Goal: Task Accomplishment & Management: Use online tool/utility

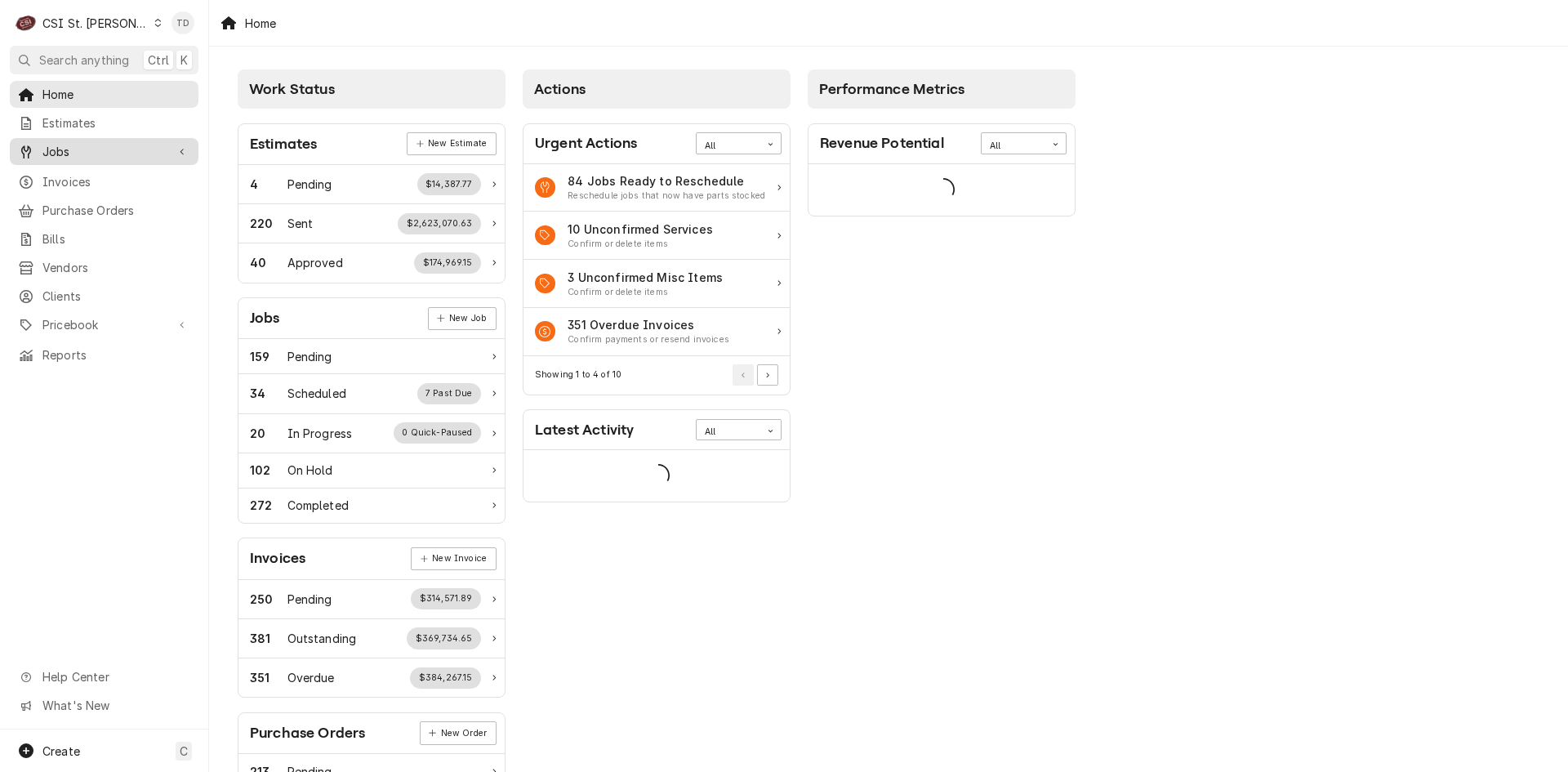
click at [90, 155] on div "Jobs" at bounding box center [103, 152] width 182 height 21
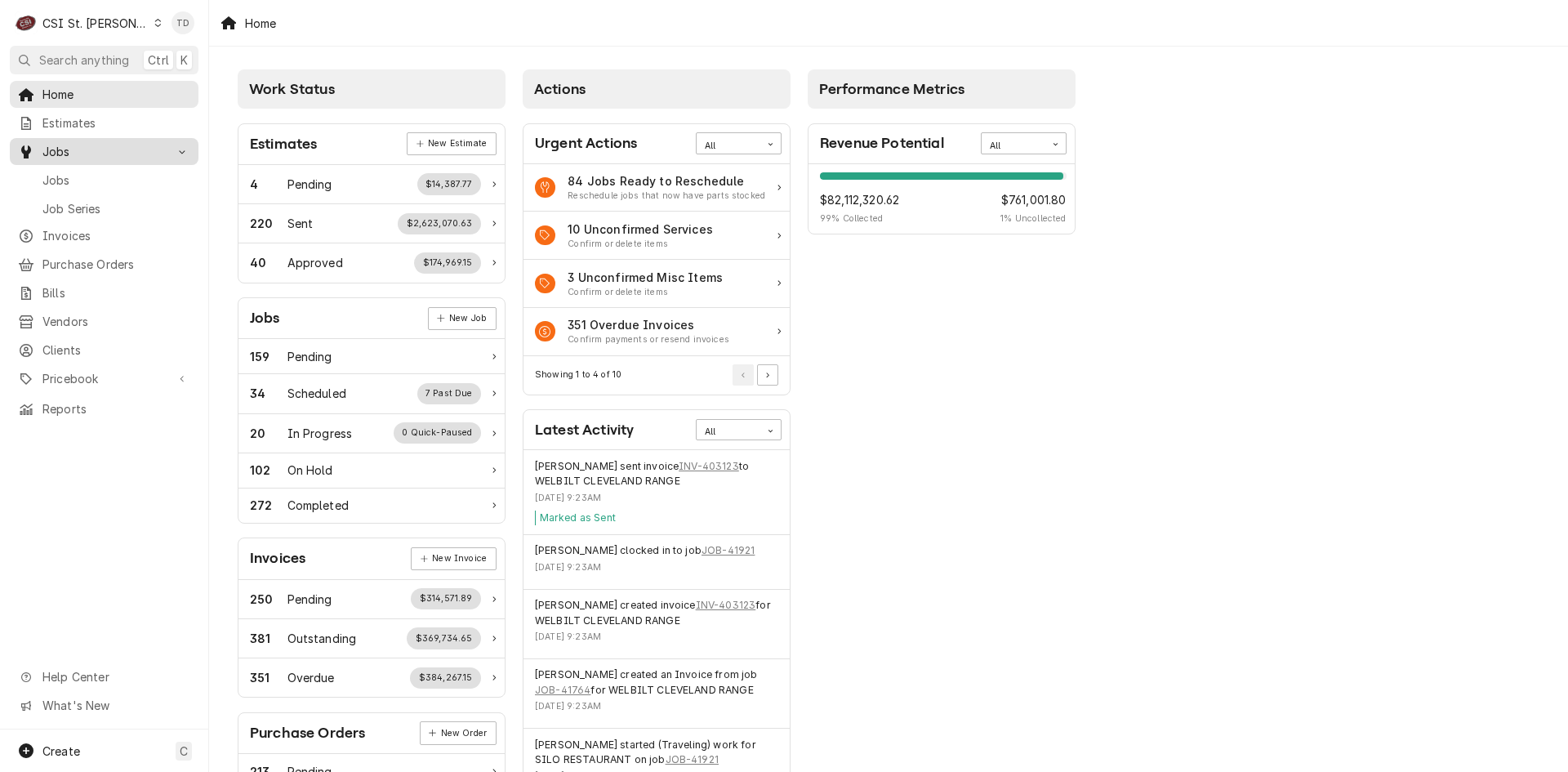
click at [124, 151] on span "Jobs" at bounding box center [103, 152] width 123 height 17
click at [115, 182] on span "Jobs" at bounding box center [116, 180] width 148 height 17
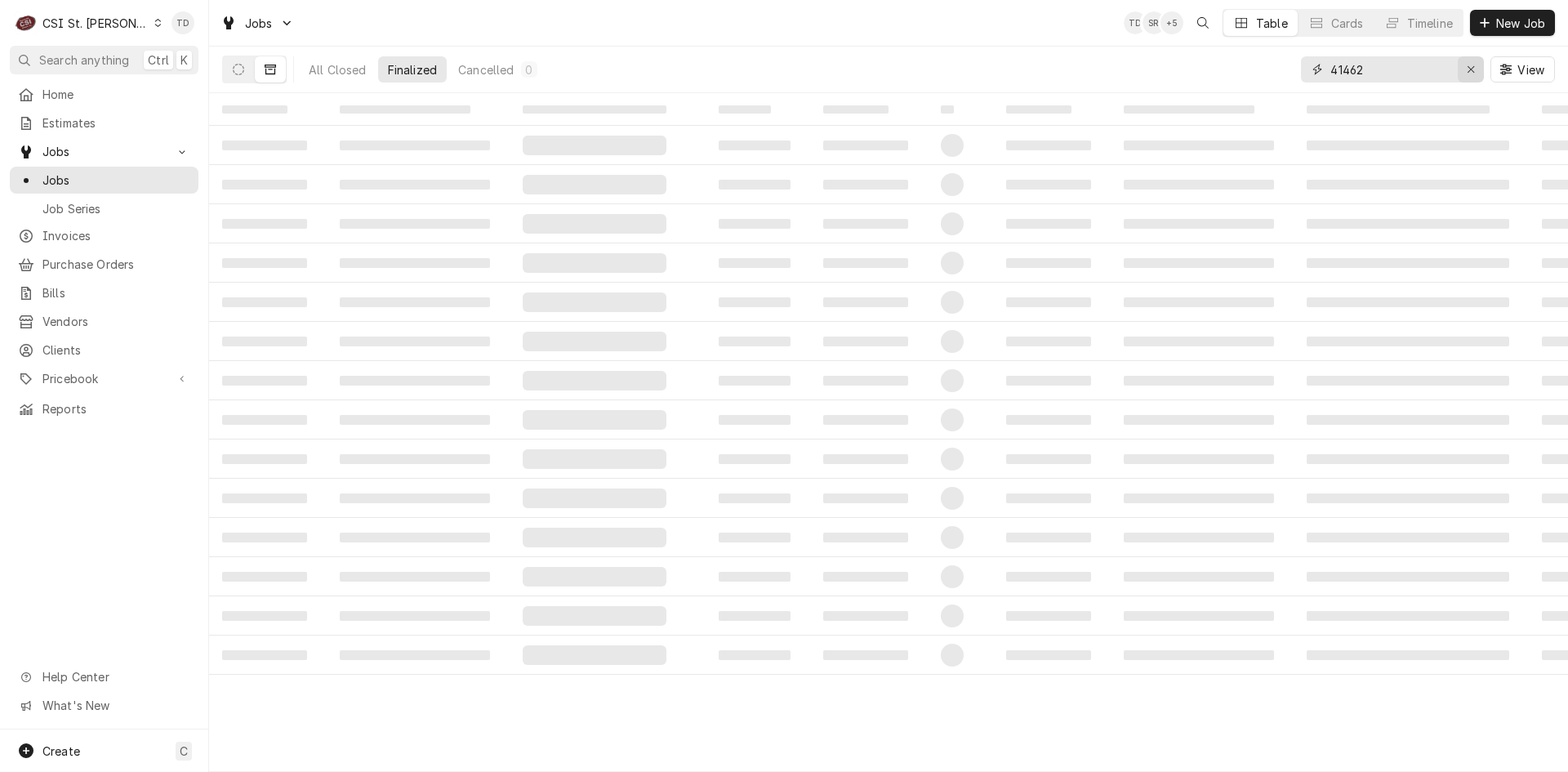
click at [1470, 70] on icon "Erase input" at bounding box center [1471, 70] width 7 height 7
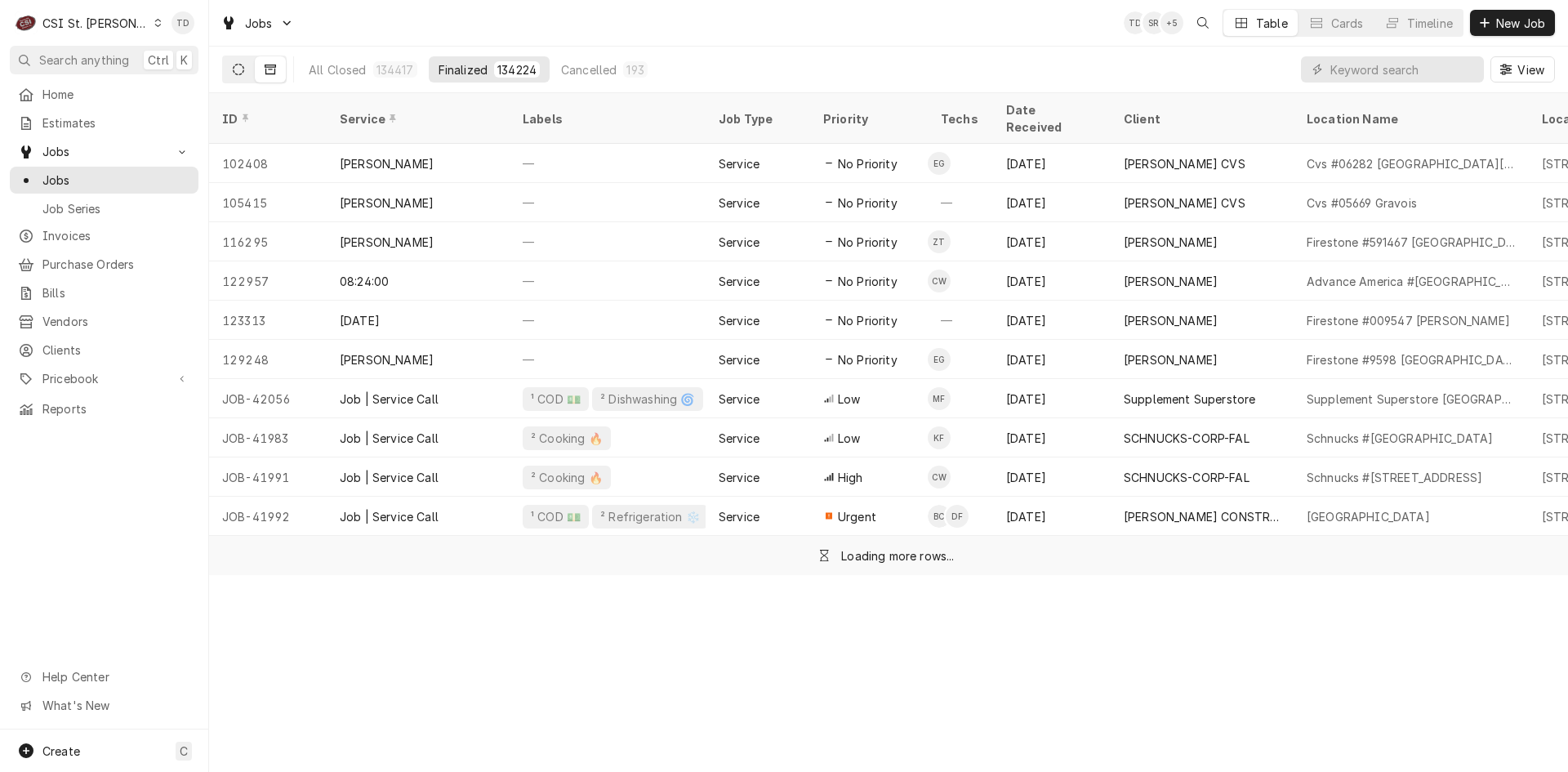
click at [232, 71] on button "Dynamic Content Wrapper" at bounding box center [239, 69] width 31 height 26
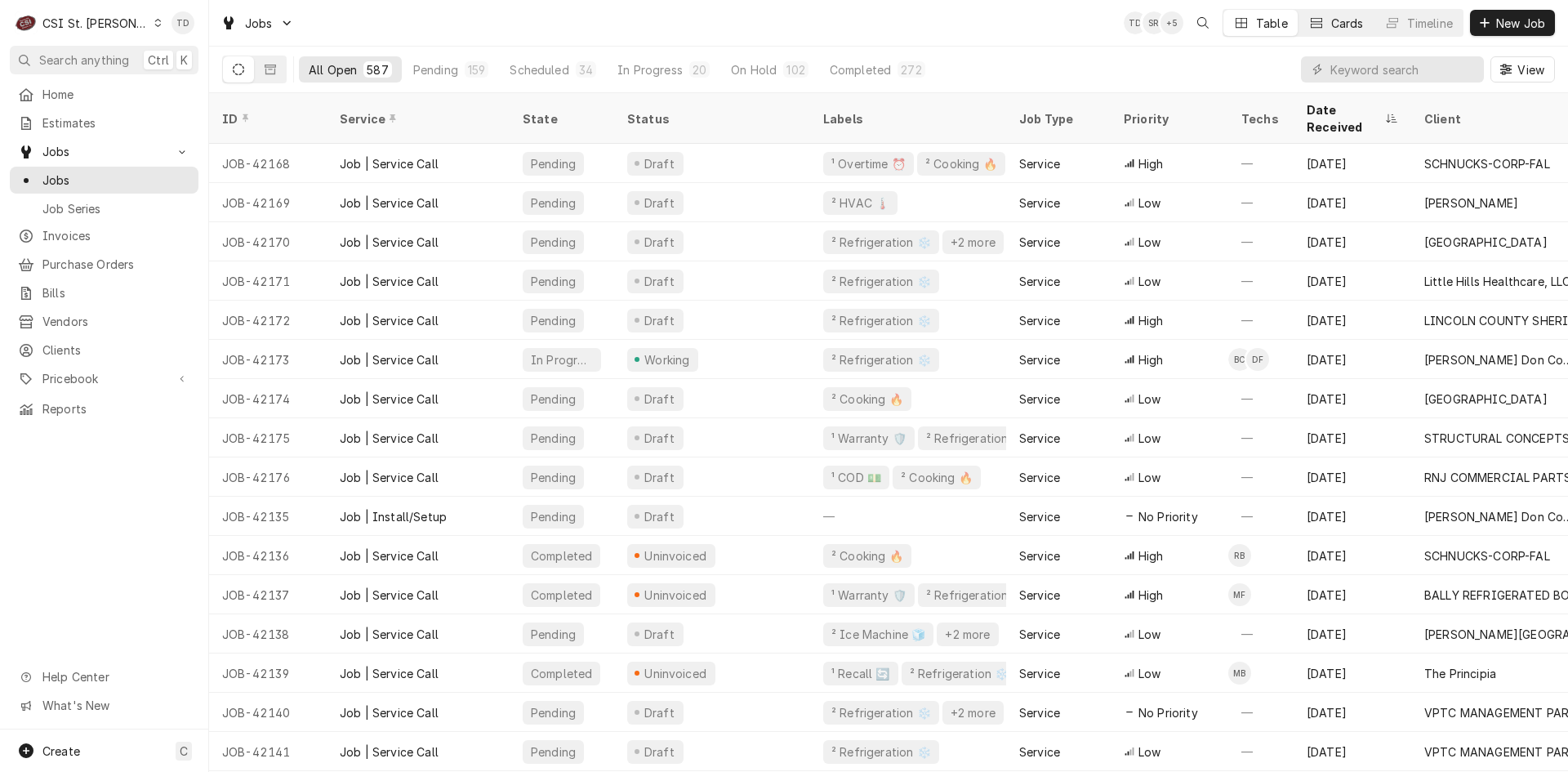
click at [1321, 22] on div "Dynamic Content Wrapper" at bounding box center [1316, 22] width 16 height 16
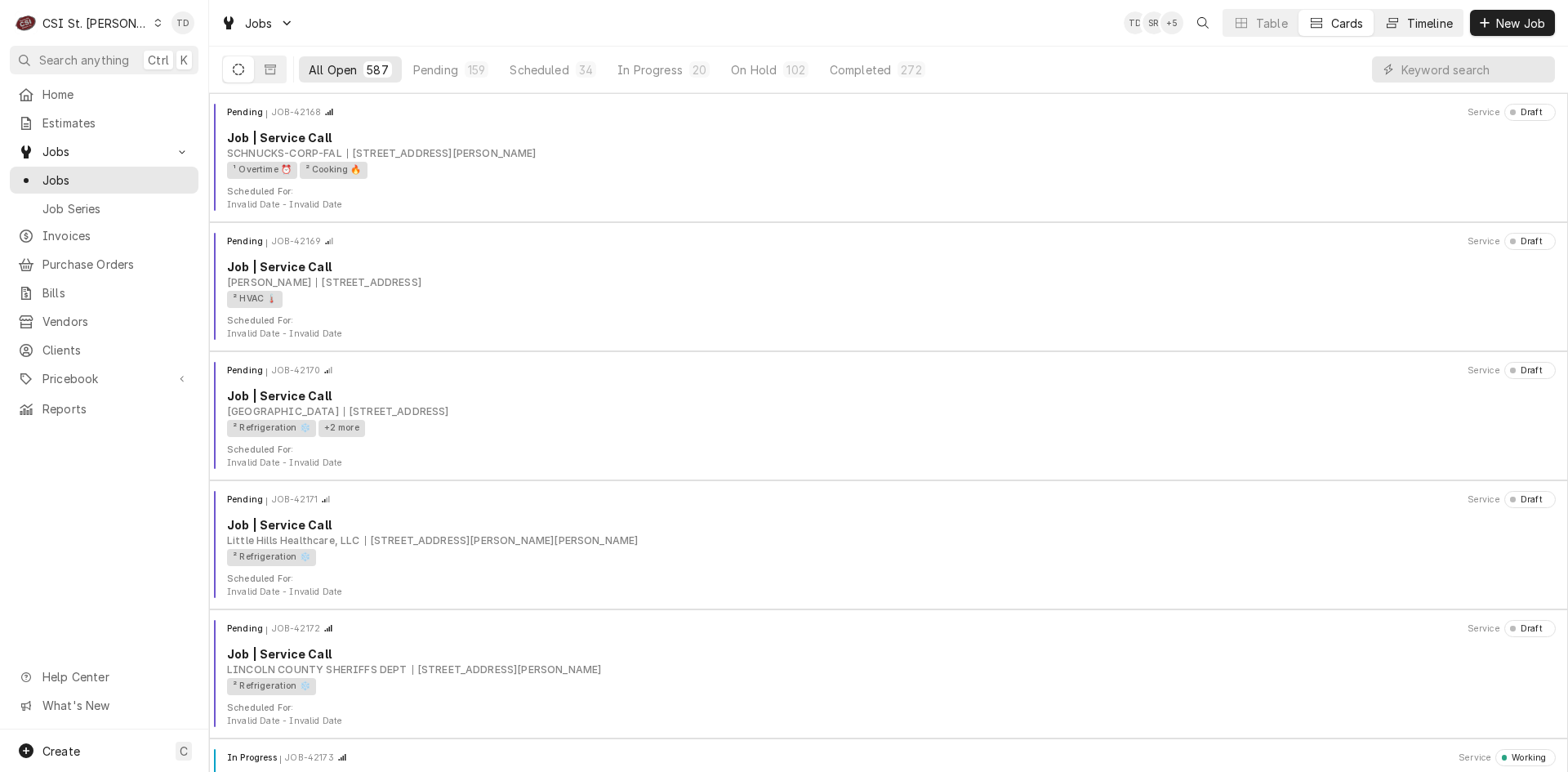
click at [1412, 24] on div "Timeline" at bounding box center [1429, 23] width 46 height 17
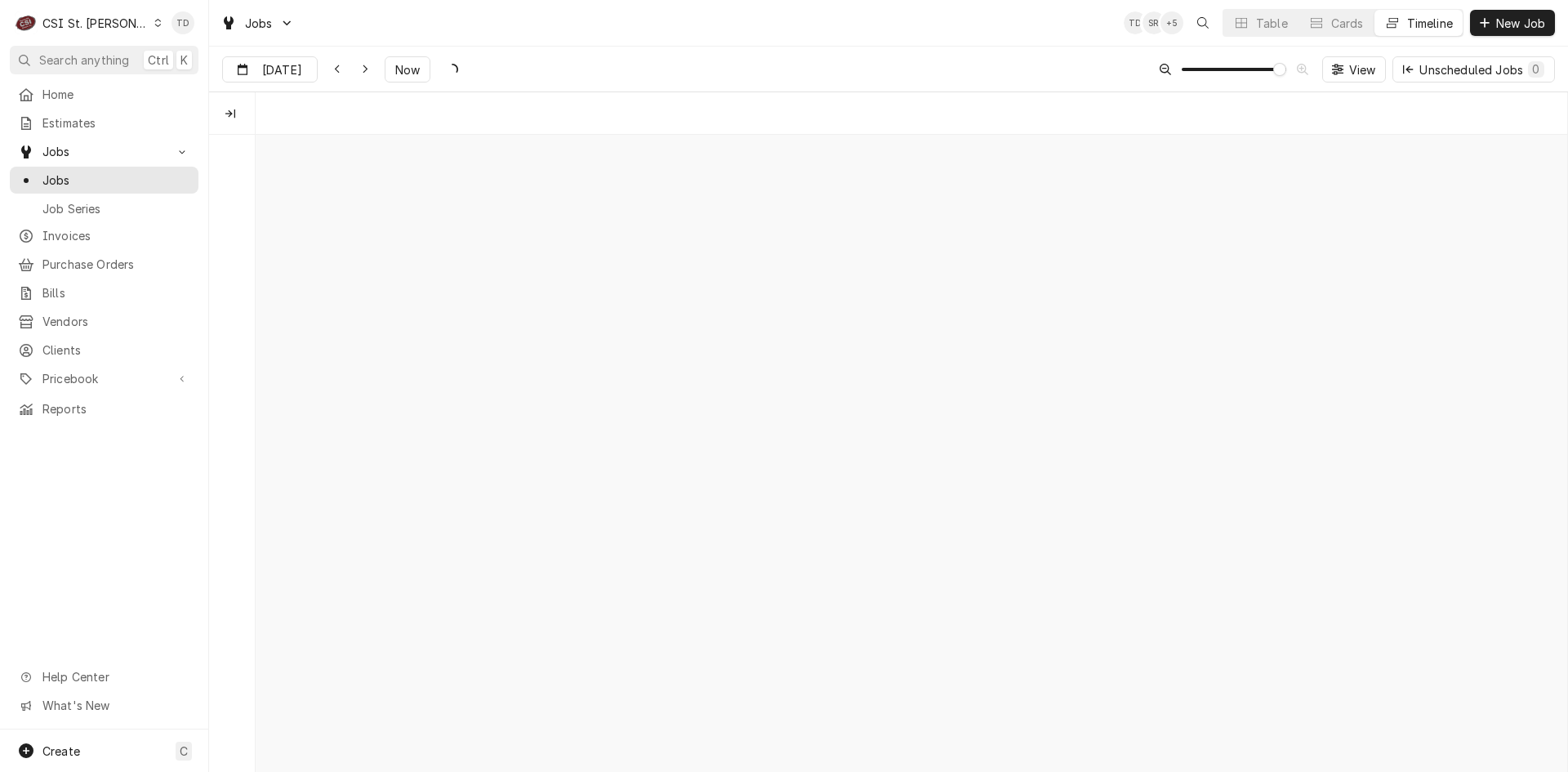
scroll to position [0, 26016]
click at [1422, 77] on div "Unscheduled Jobs 4" at bounding box center [1481, 70] width 125 height 17
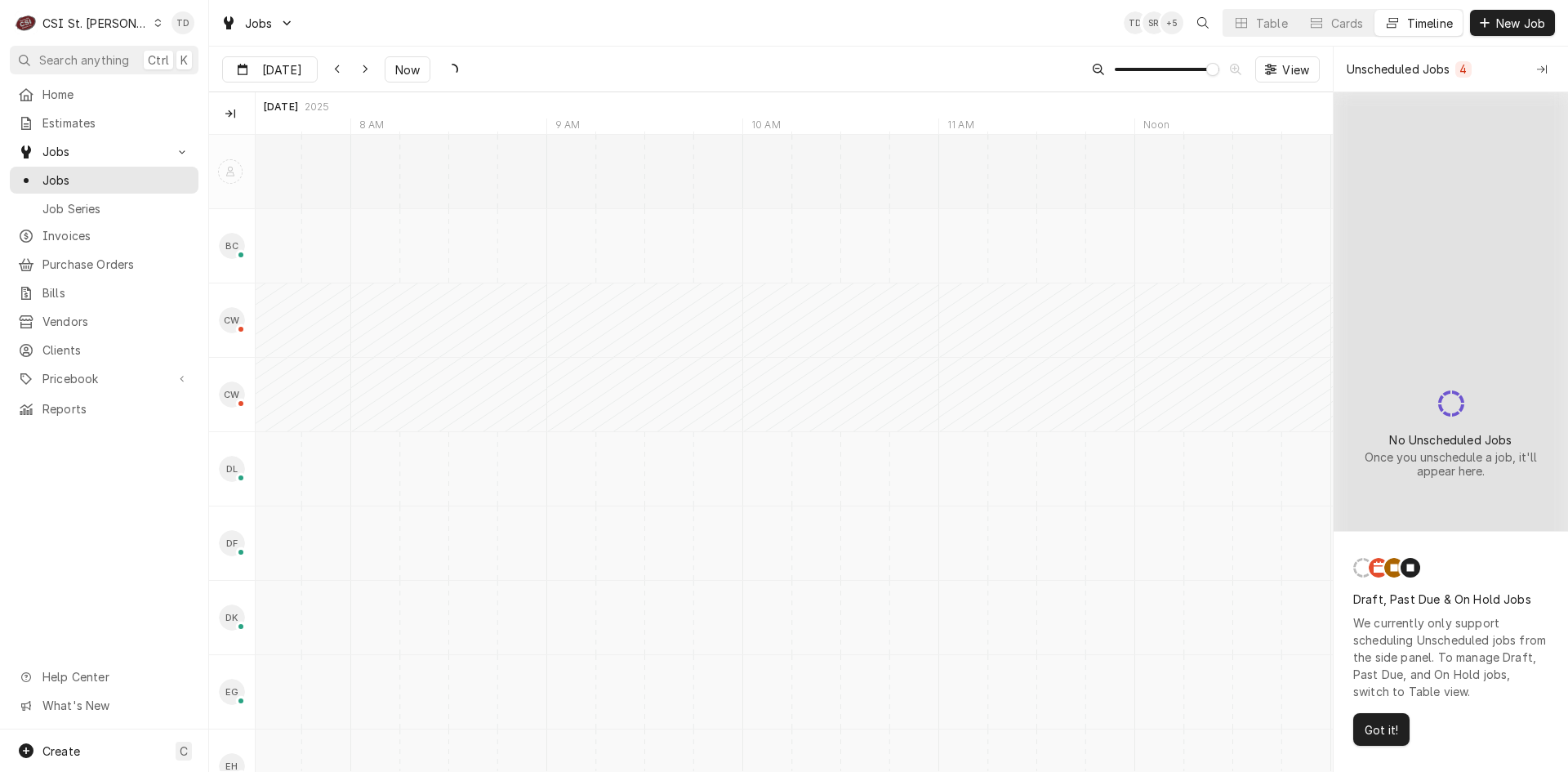
click at [1422, 73] on div "Unscheduled Jobs" at bounding box center [1398, 69] width 103 height 17
click at [1535, 72] on div "Collapse Unscheduled Jobs" at bounding box center [1541, 69] width 16 height 16
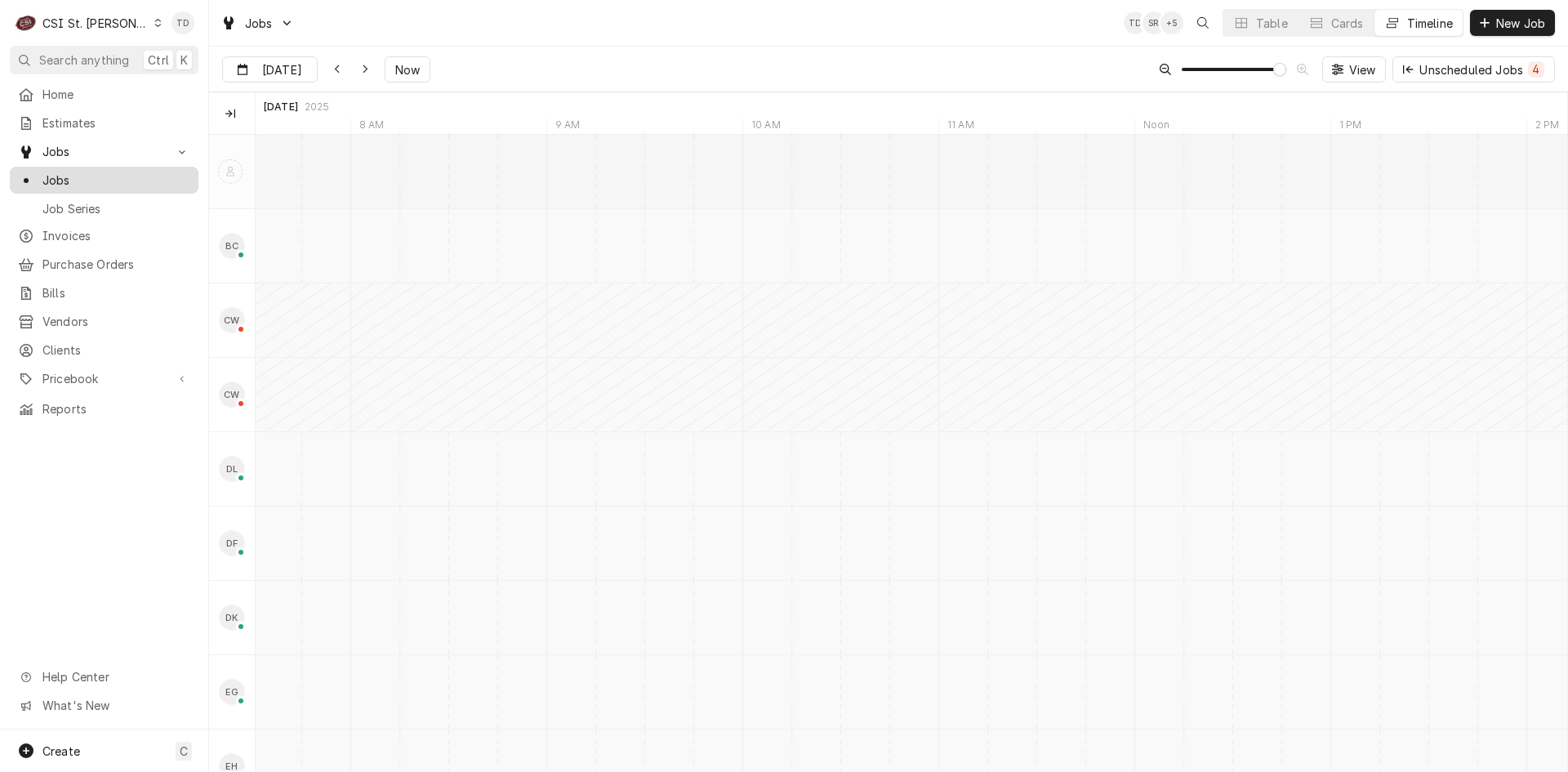
click at [134, 171] on span "Jobs" at bounding box center [116, 180] width 148 height 17
click at [1253, 12] on button "Table" at bounding box center [1260, 22] width 74 height 26
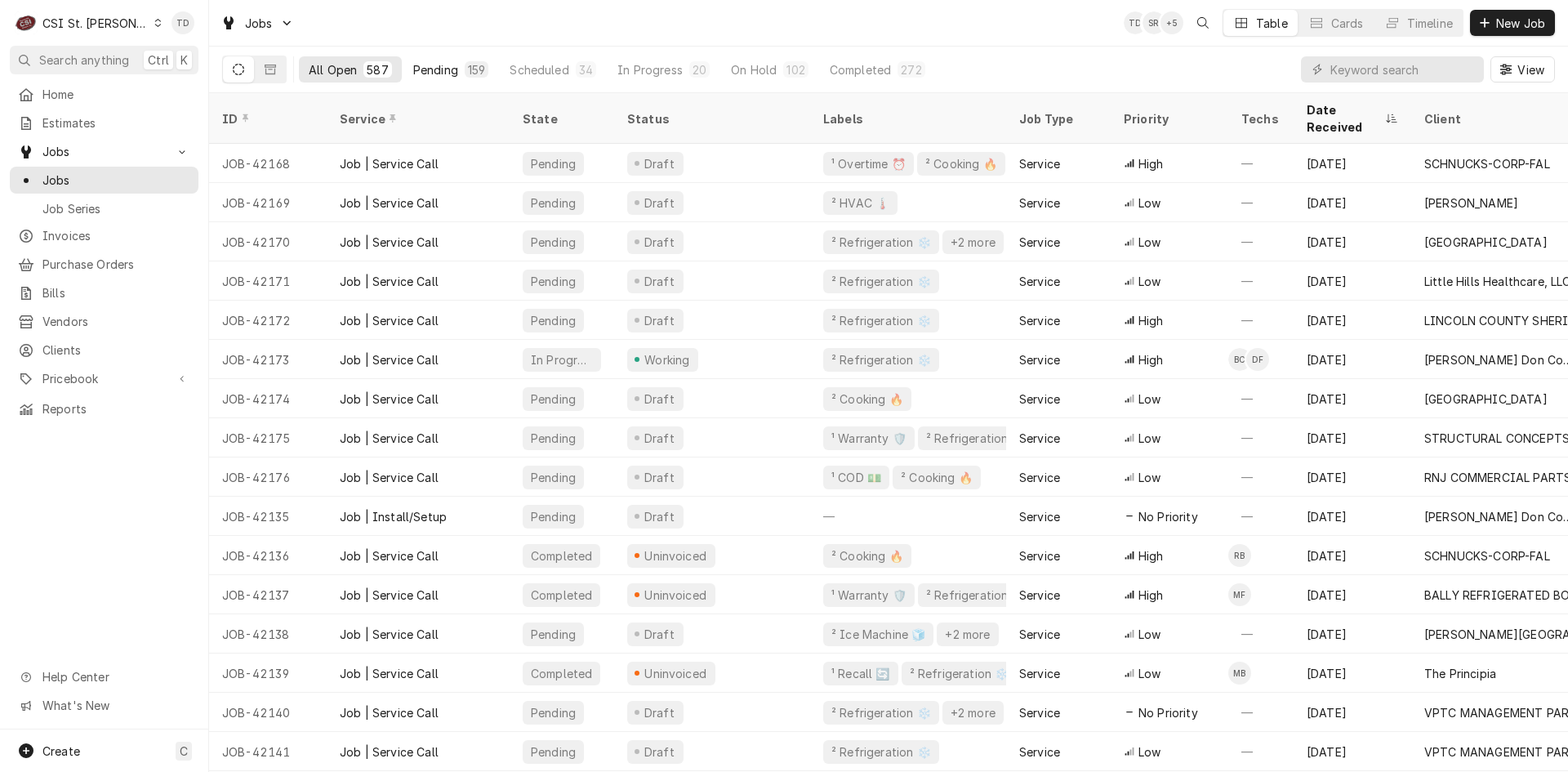
click at [461, 66] on button "Pending 159" at bounding box center [450, 69] width 96 height 26
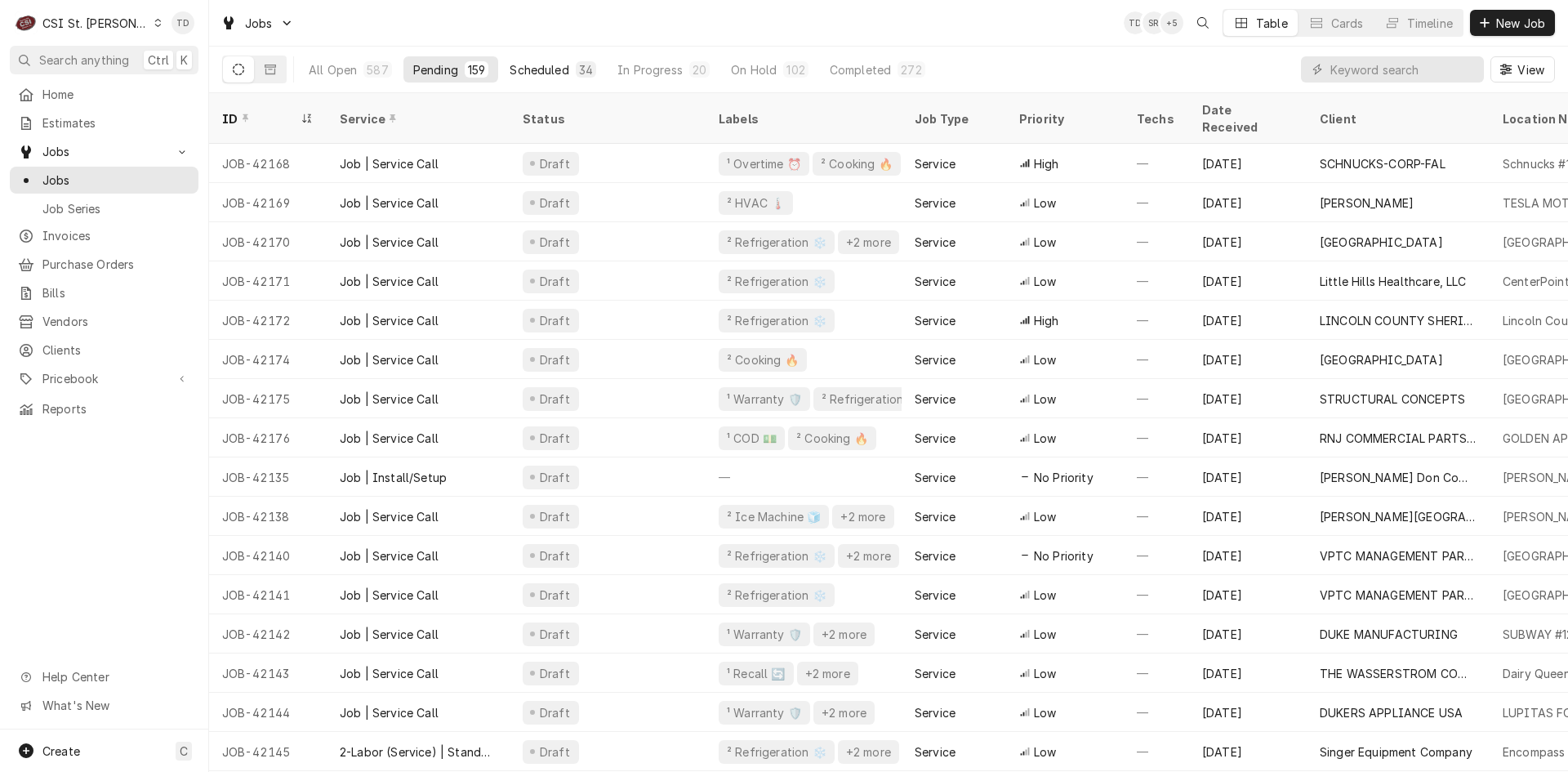
click at [547, 72] on div "Scheduled" at bounding box center [539, 70] width 59 height 17
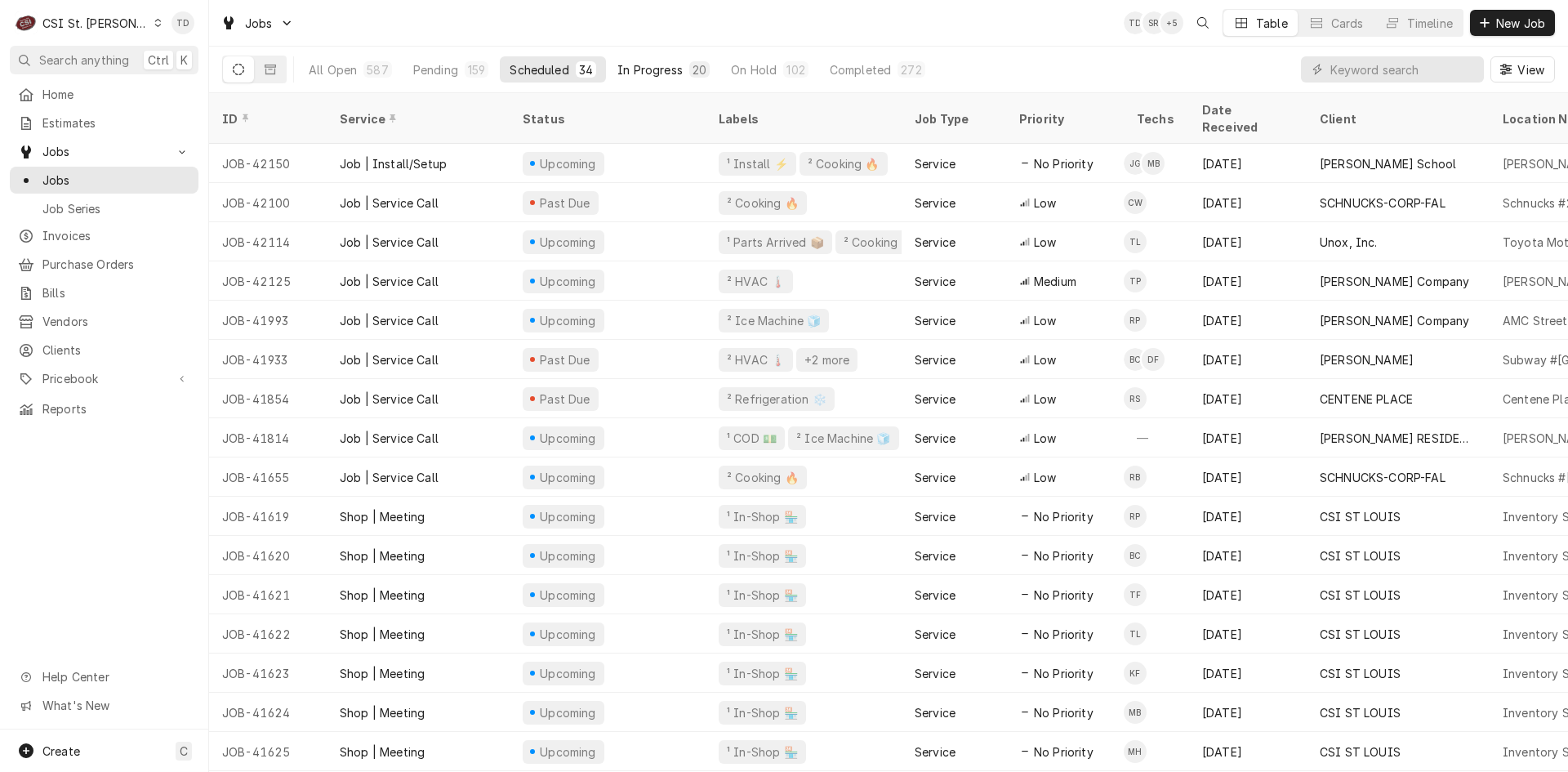
click at [632, 67] on div "In Progress" at bounding box center [650, 70] width 65 height 17
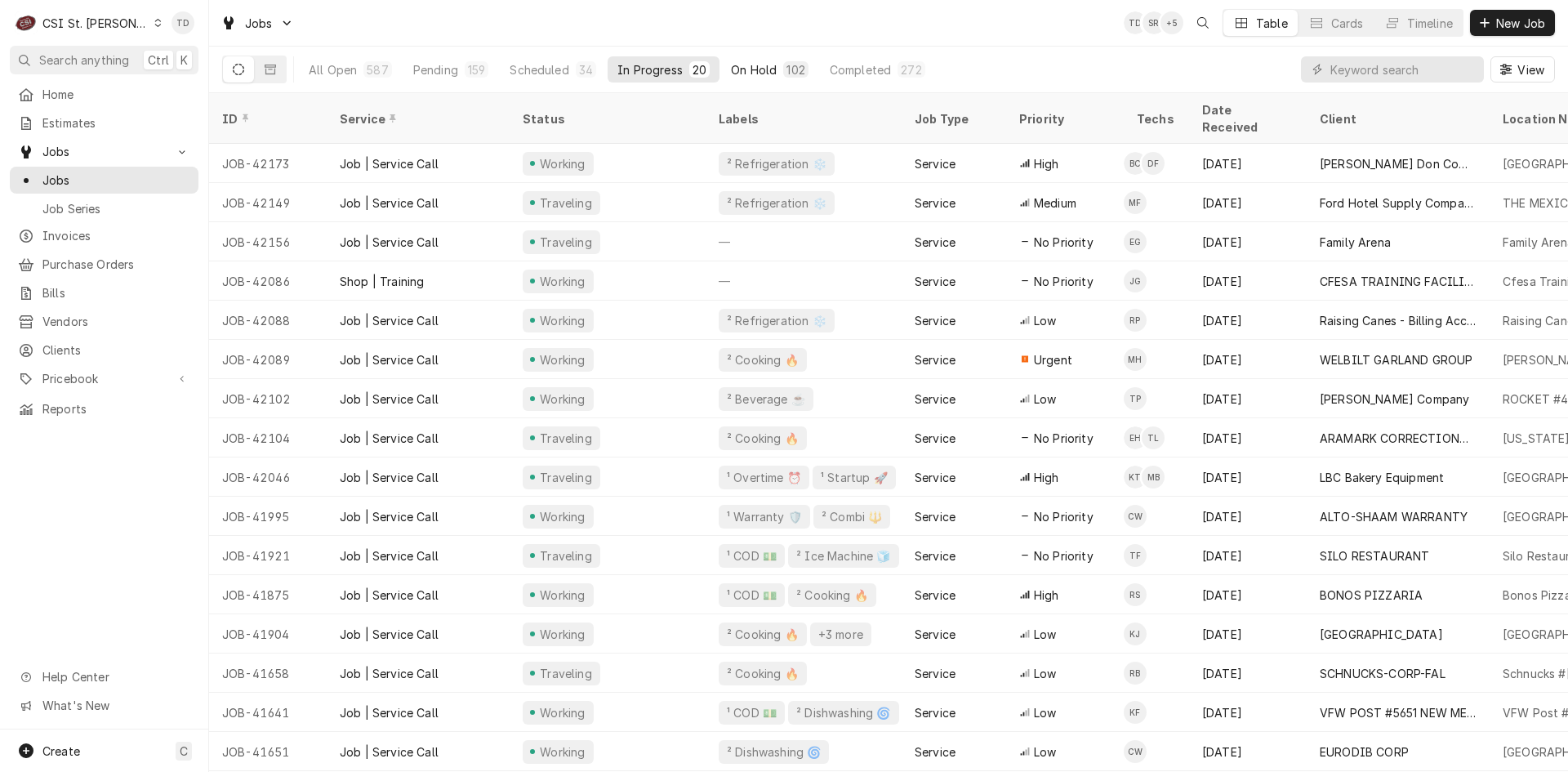
click at [741, 67] on div "On Hold" at bounding box center [753, 70] width 46 height 17
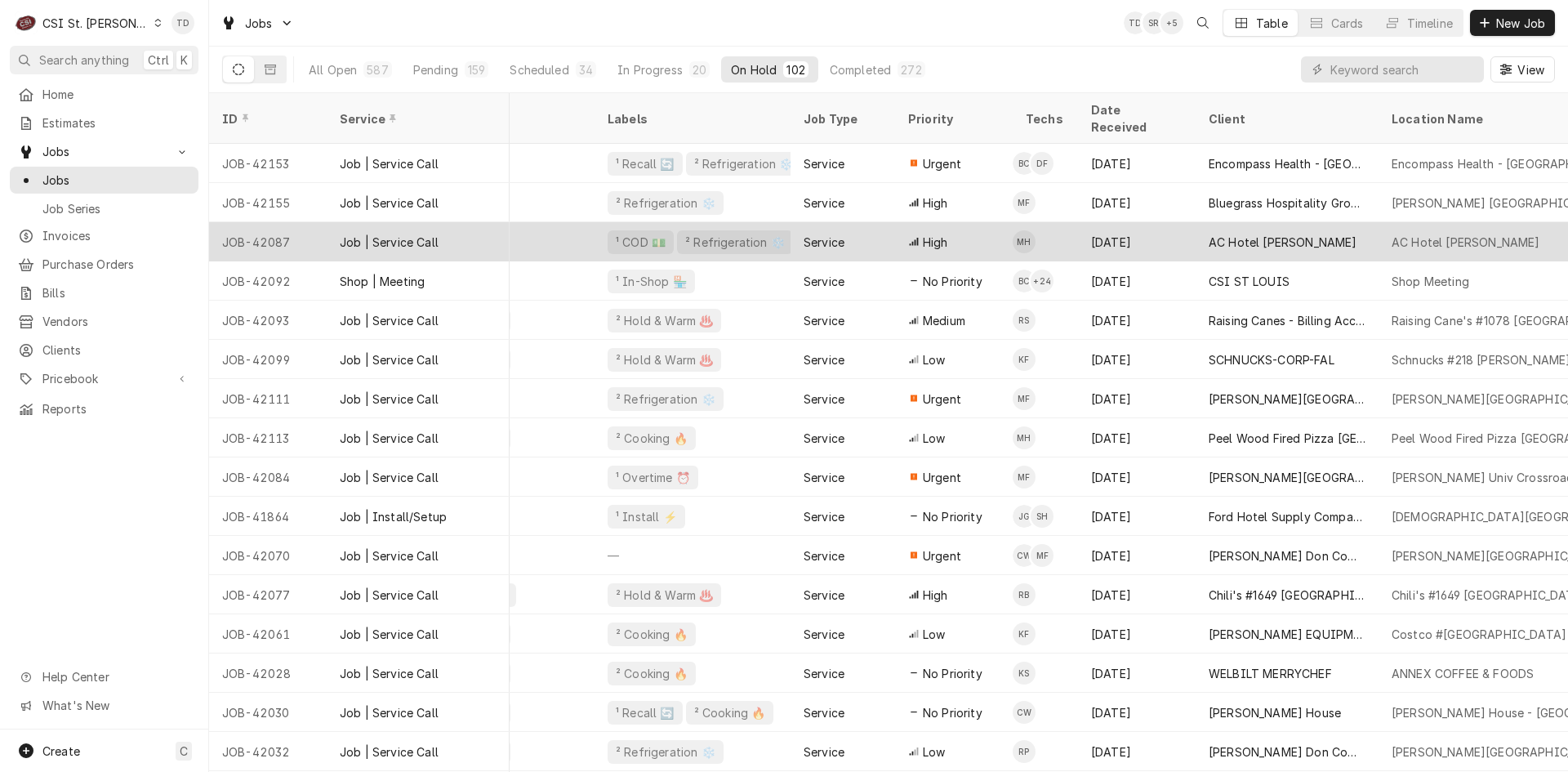
scroll to position [0, 109]
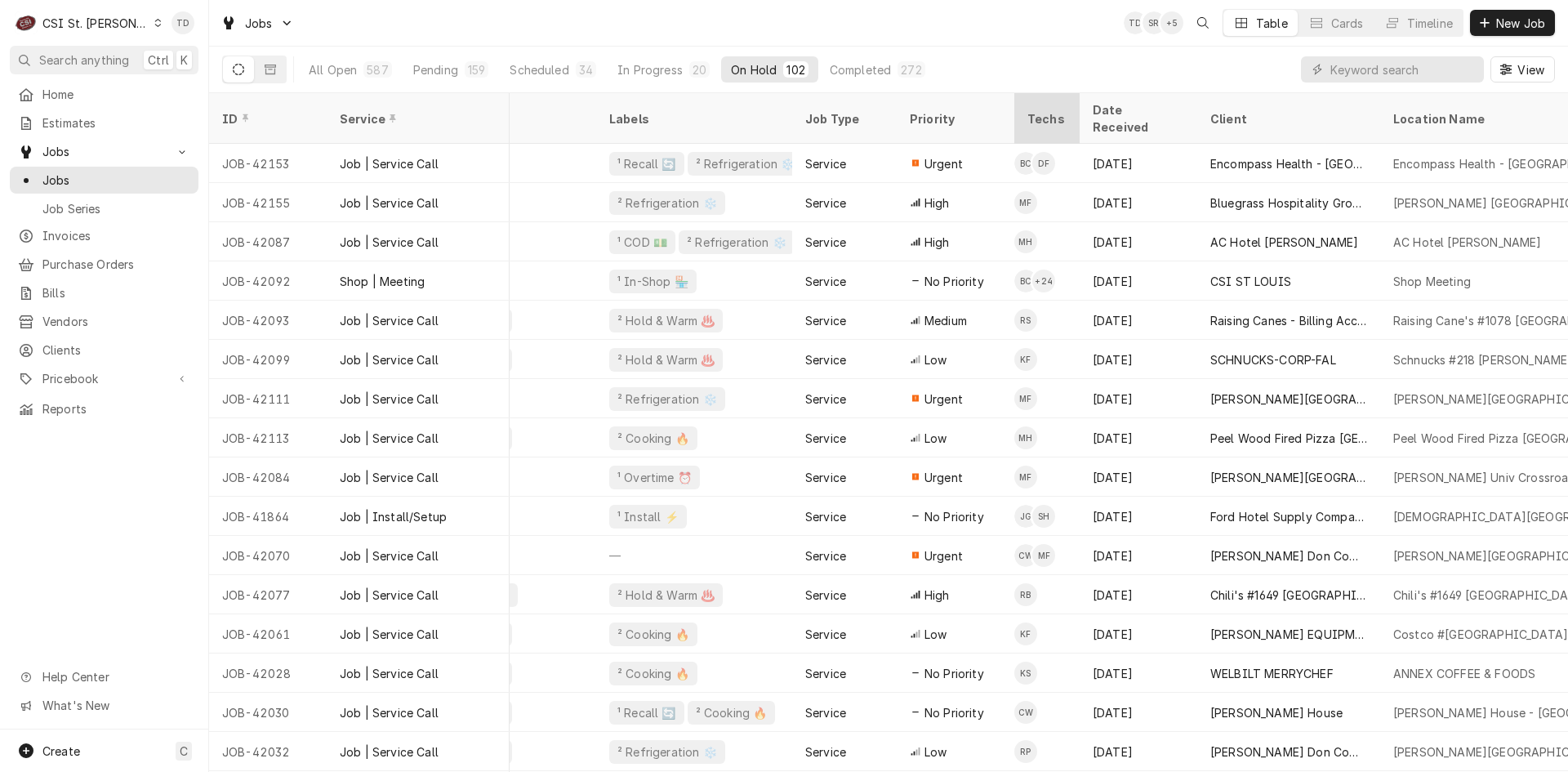
click at [1053, 112] on div "Techs" at bounding box center [1047, 119] width 40 height 17
click at [1044, 110] on div "Techs" at bounding box center [1047, 119] width 40 height 17
click at [1047, 110] on div "Techs" at bounding box center [1047, 119] width 40 height 17
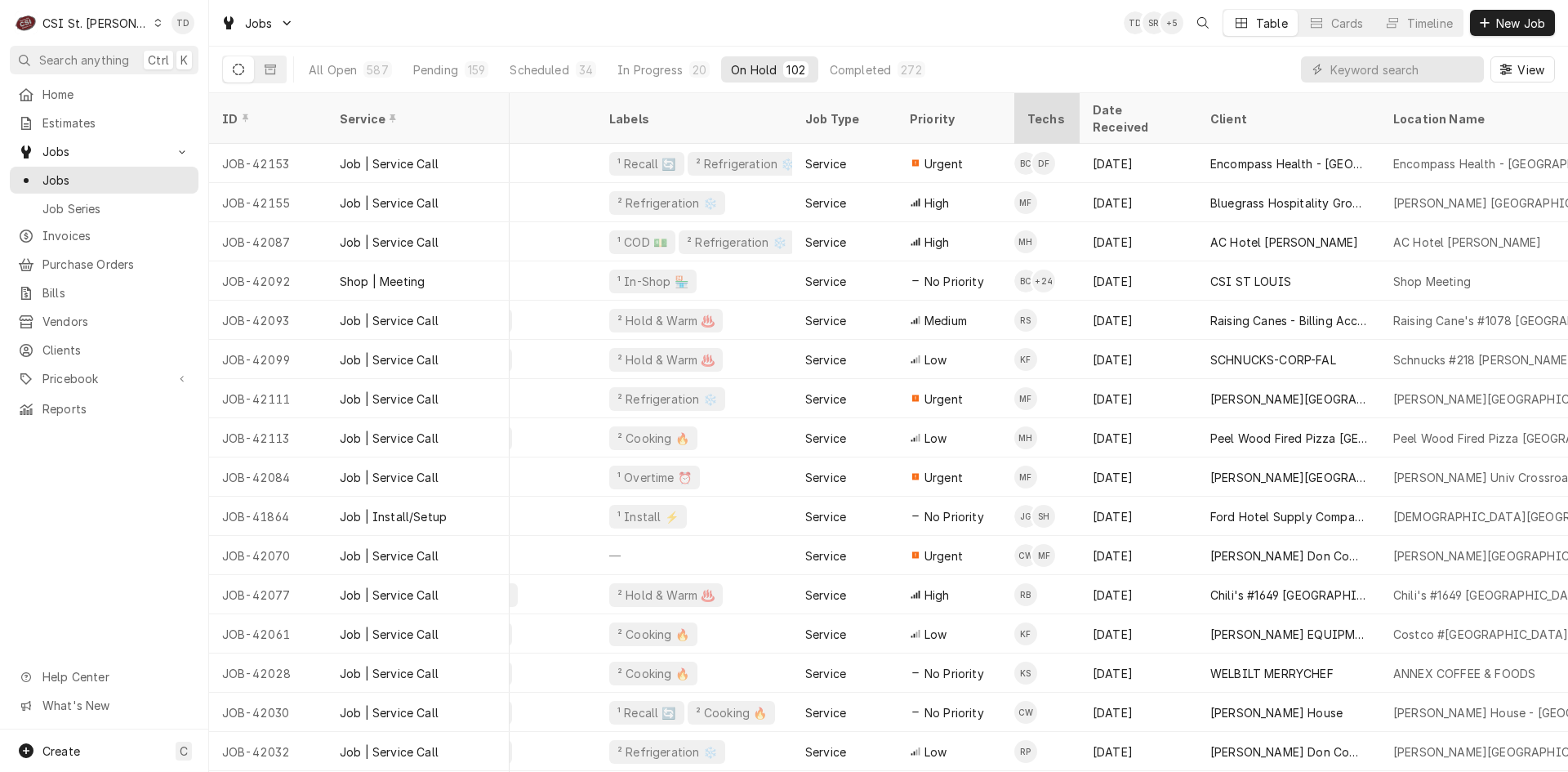
click at [1047, 110] on div "Techs" at bounding box center [1047, 119] width 40 height 17
click at [1046, 110] on div "Techs" at bounding box center [1047, 119] width 40 height 17
click at [514, 65] on div "Scheduled" at bounding box center [539, 70] width 59 height 17
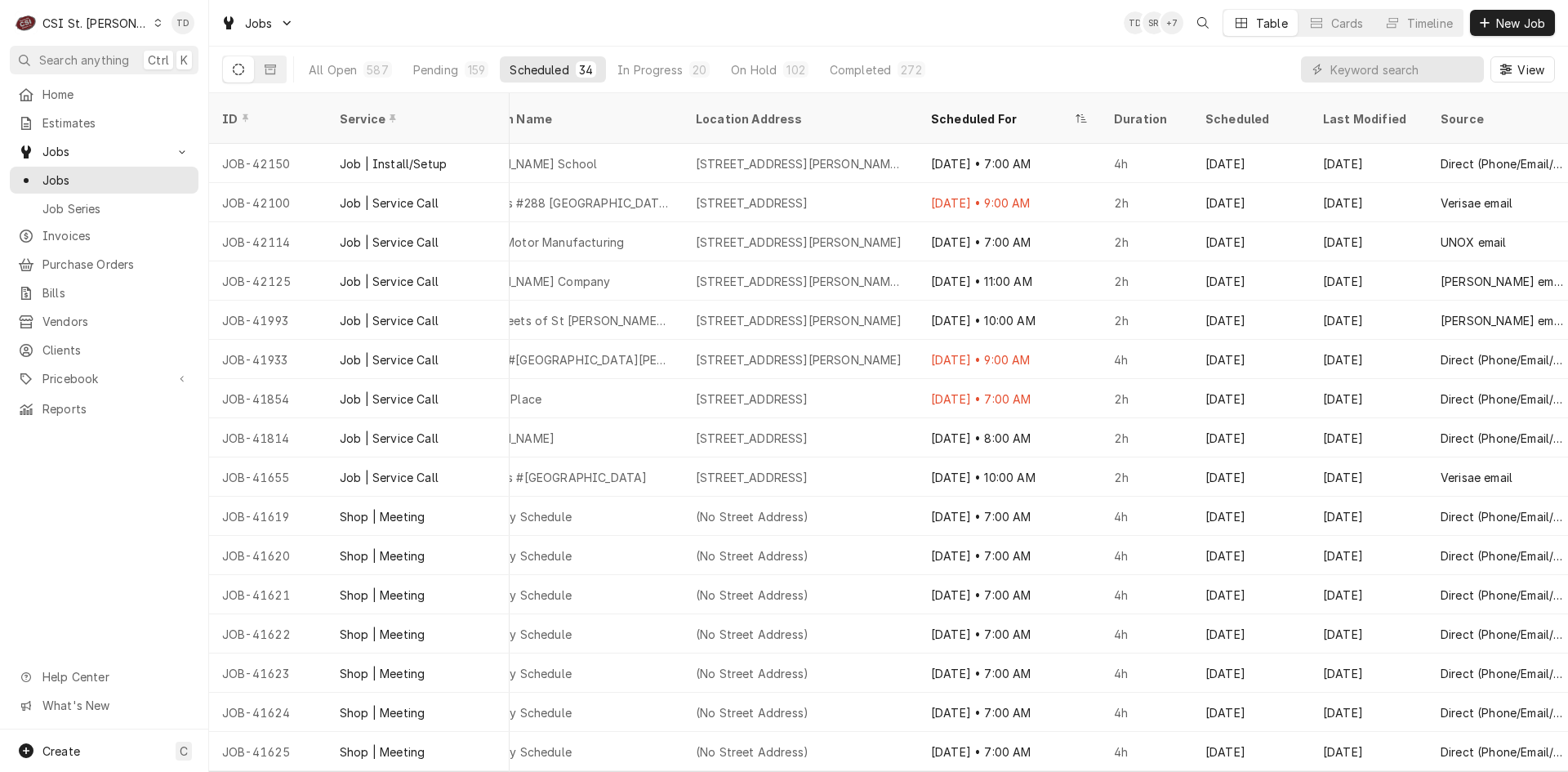
scroll to position [0, 1049]
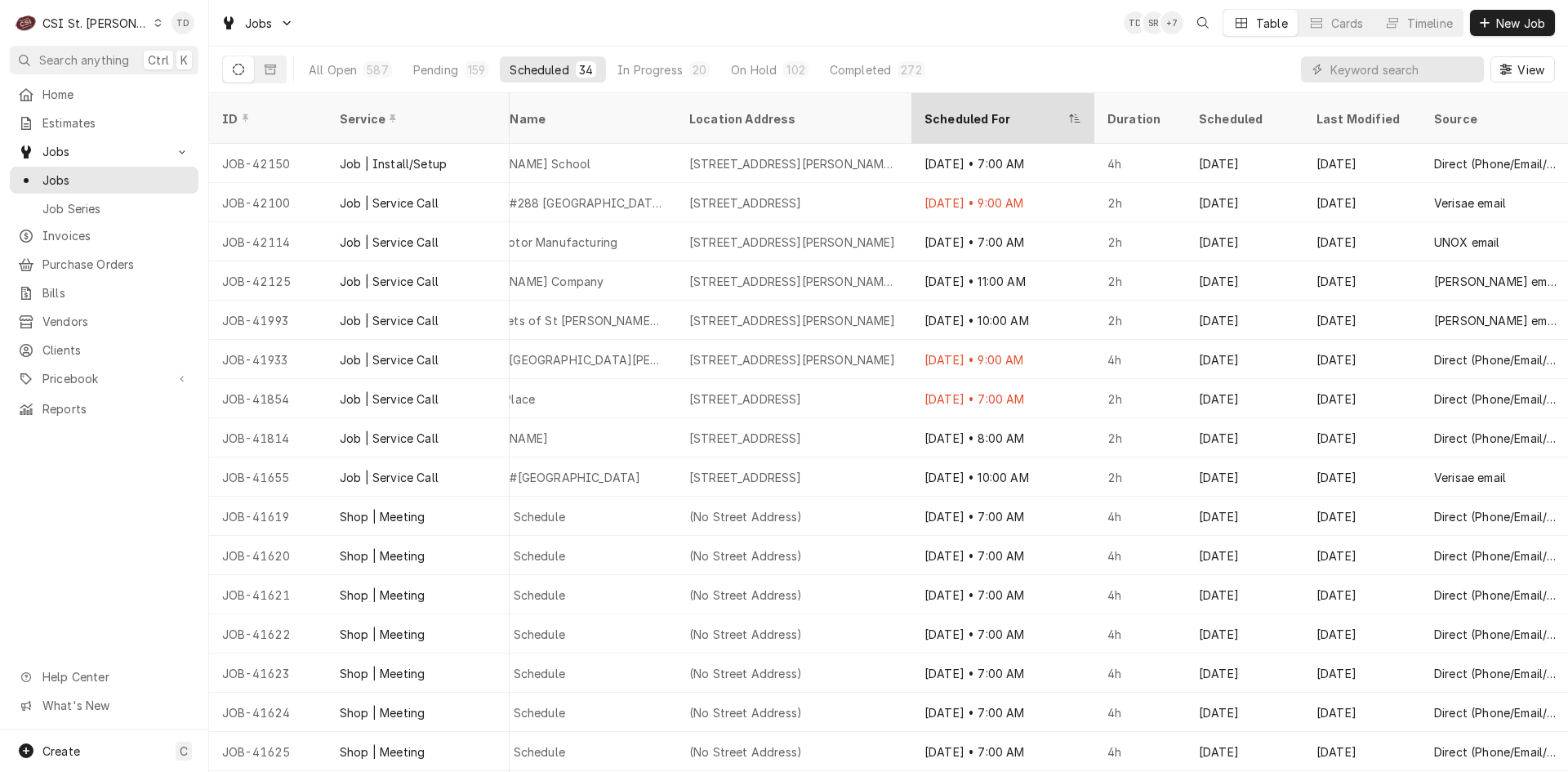
click at [995, 110] on div "Scheduled For" at bounding box center [994, 119] width 140 height 17
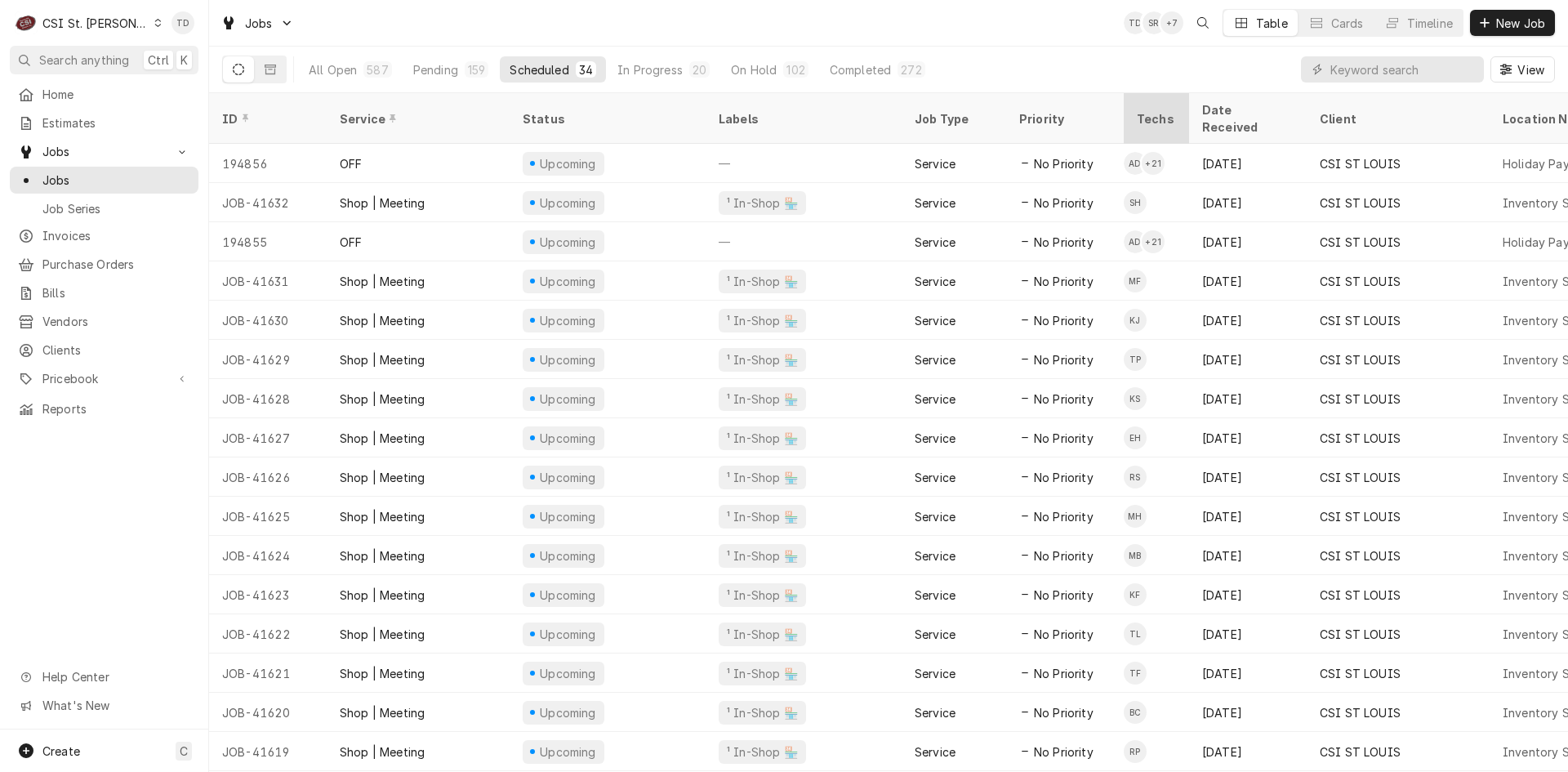
click at [1167, 110] on div "Techs" at bounding box center [1156, 119] width 40 height 17
click at [1149, 101] on div "Techs" at bounding box center [1156, 118] width 59 height 44
click at [1361, 67] on input "Dynamic Content Wrapper" at bounding box center [1403, 69] width 146 height 26
click at [1418, 22] on div "Timeline" at bounding box center [1429, 23] width 46 height 17
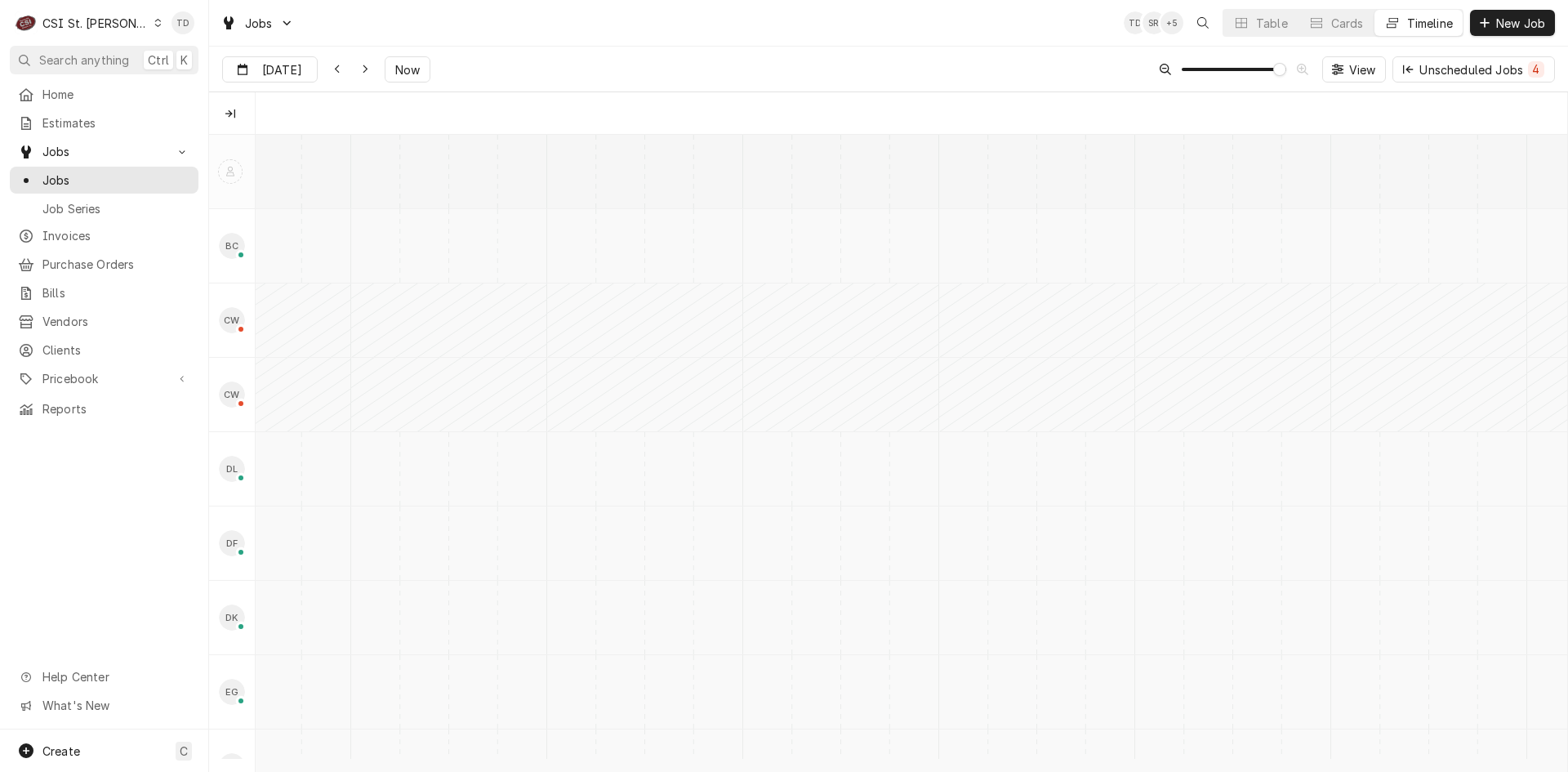
scroll to position [0, 26016]
drag, startPoint x: 1385, startPoint y: 19, endPoint x: 232, endPoint y: 59, distance: 1153.7
click at [232, 60] on input "[DATE]" at bounding box center [258, 72] width 71 height 32
click at [393, 117] on button "L{DatePicker.gotoNextMonth}" at bounding box center [388, 114] width 23 height 23
click at [393, 116] on button "Go to next month" at bounding box center [388, 114] width 23 height 23
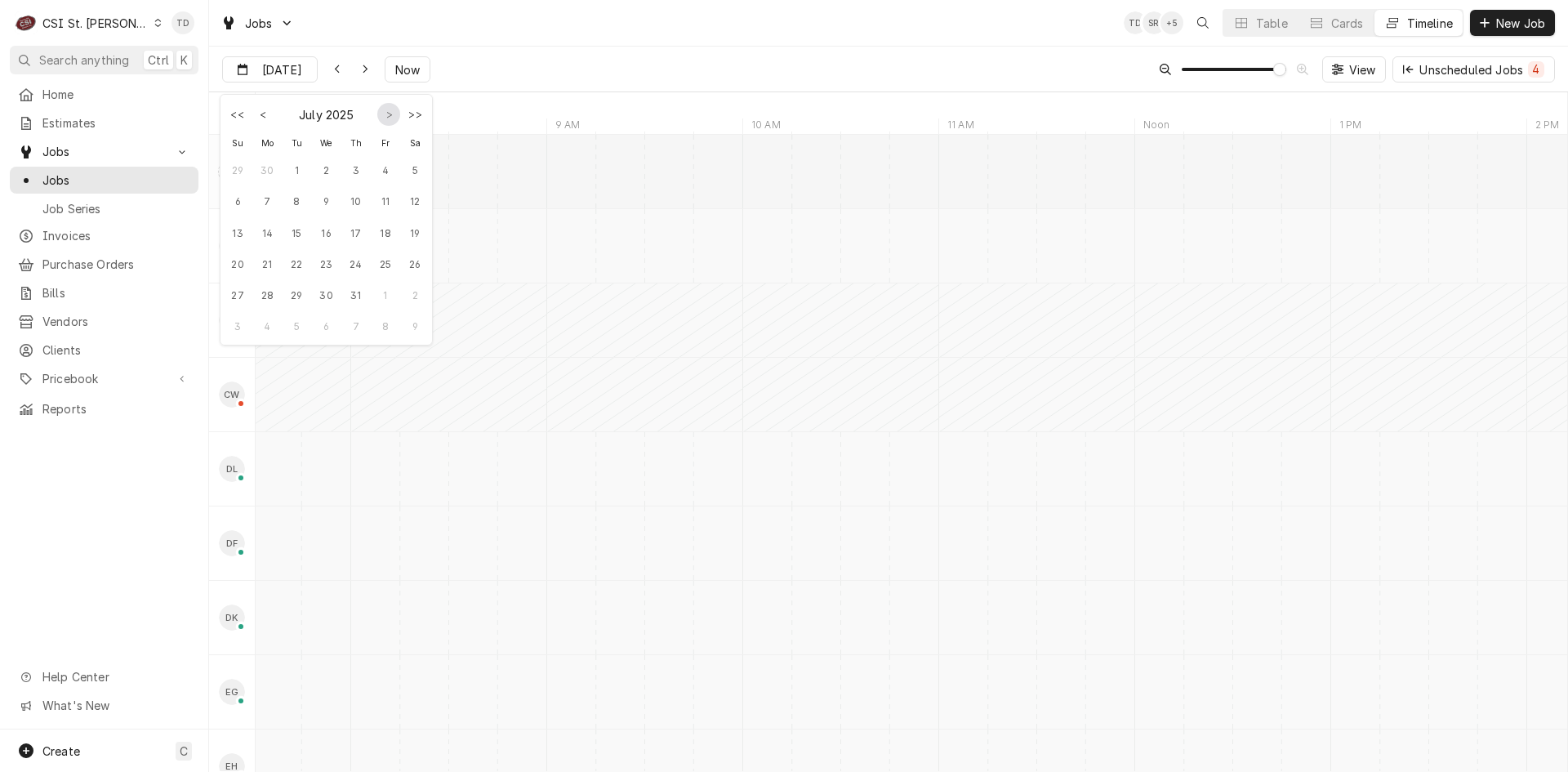
click at [393, 115] on button "Go to next month" at bounding box center [388, 114] width 23 height 23
click at [393, 115] on button "Go to next month" at bounding box center [388, 114] width 23 height 23
click at [408, 46] on div "Jobs TD SR + 5 Table Cards Timeline New Job" at bounding box center [889, 23] width 1359 height 47
click at [409, 65] on span "Now" at bounding box center [407, 70] width 31 height 17
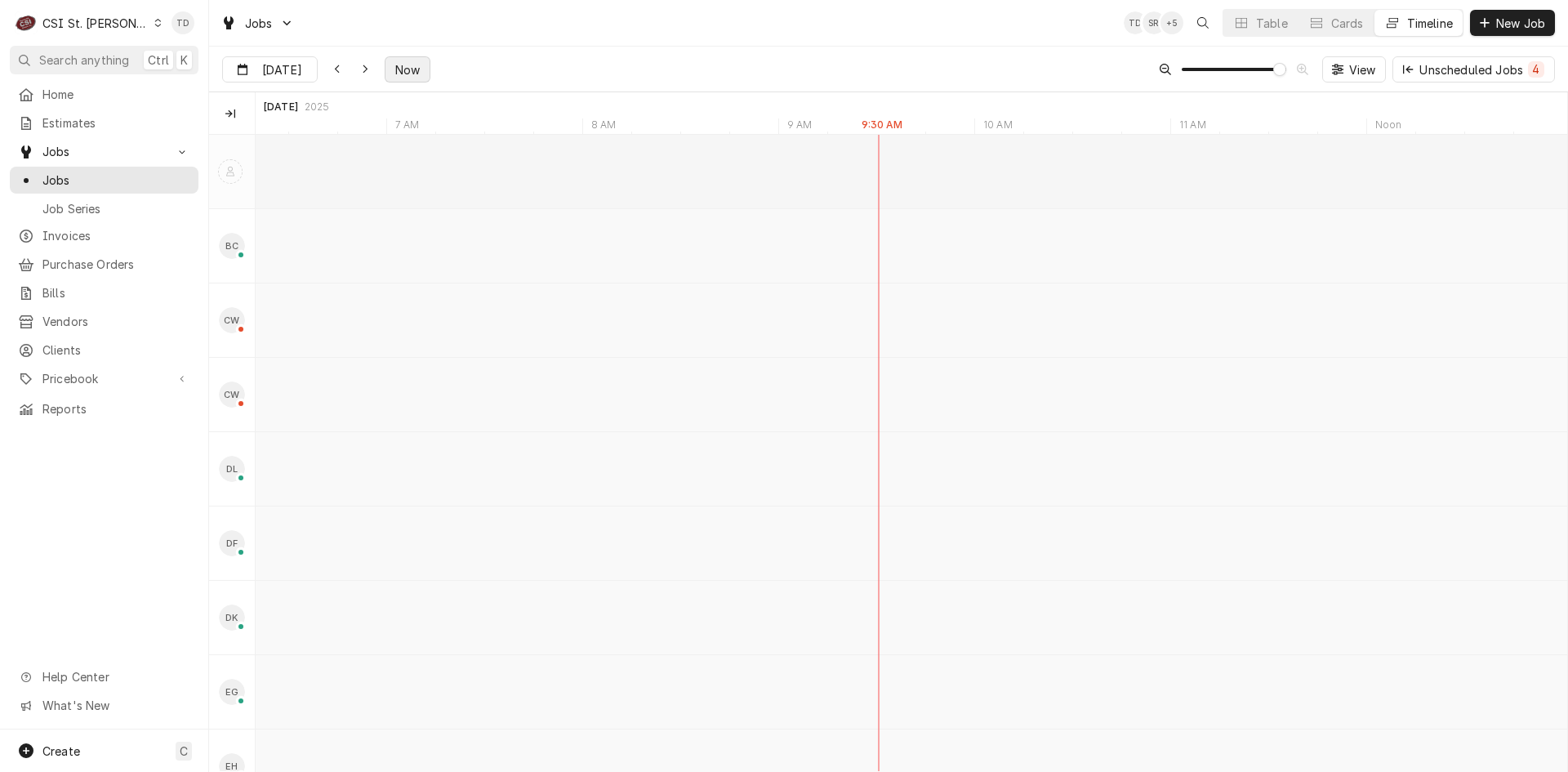
type input "[DATE]"
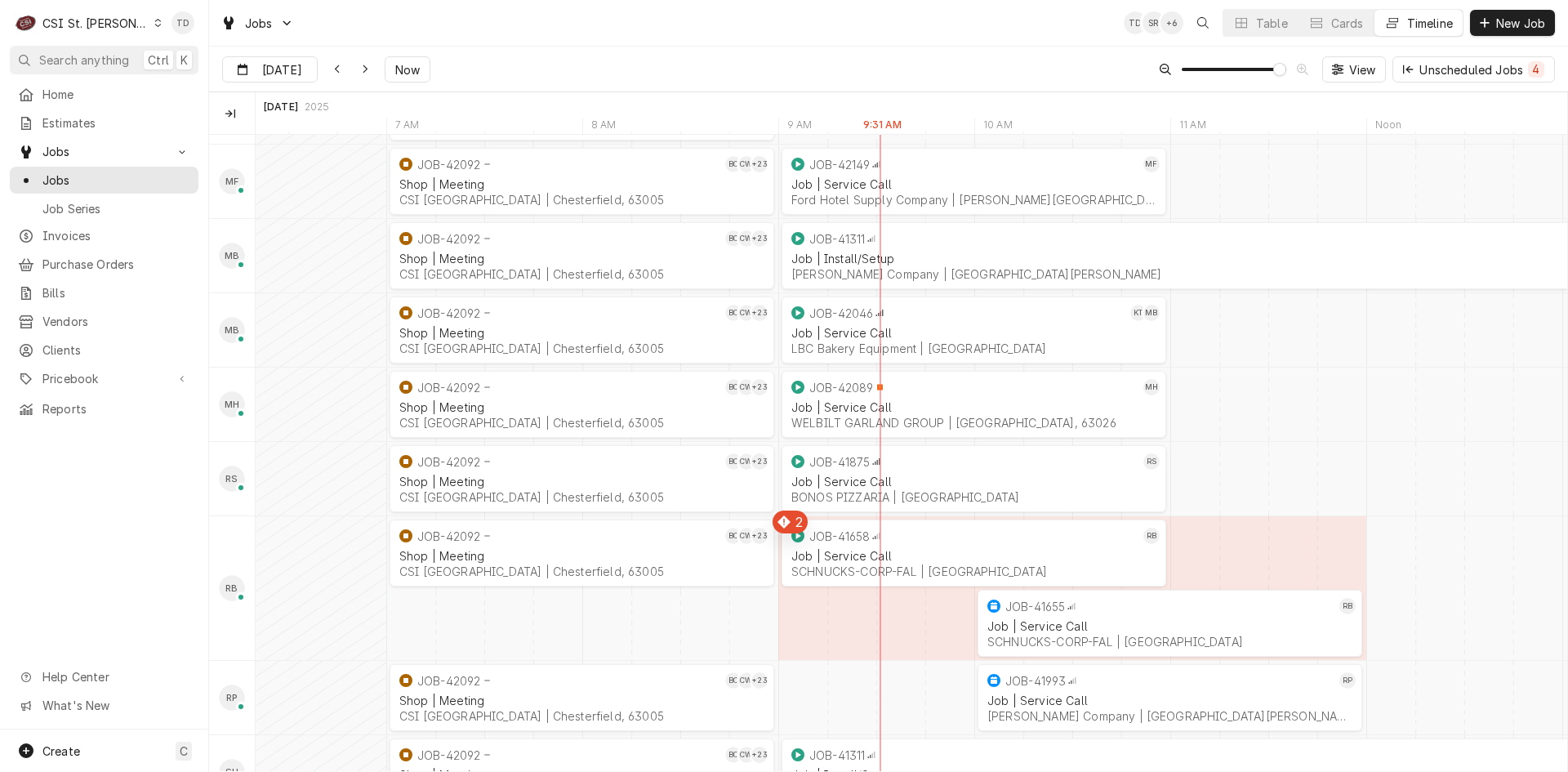
scroll to position [1230, 0]
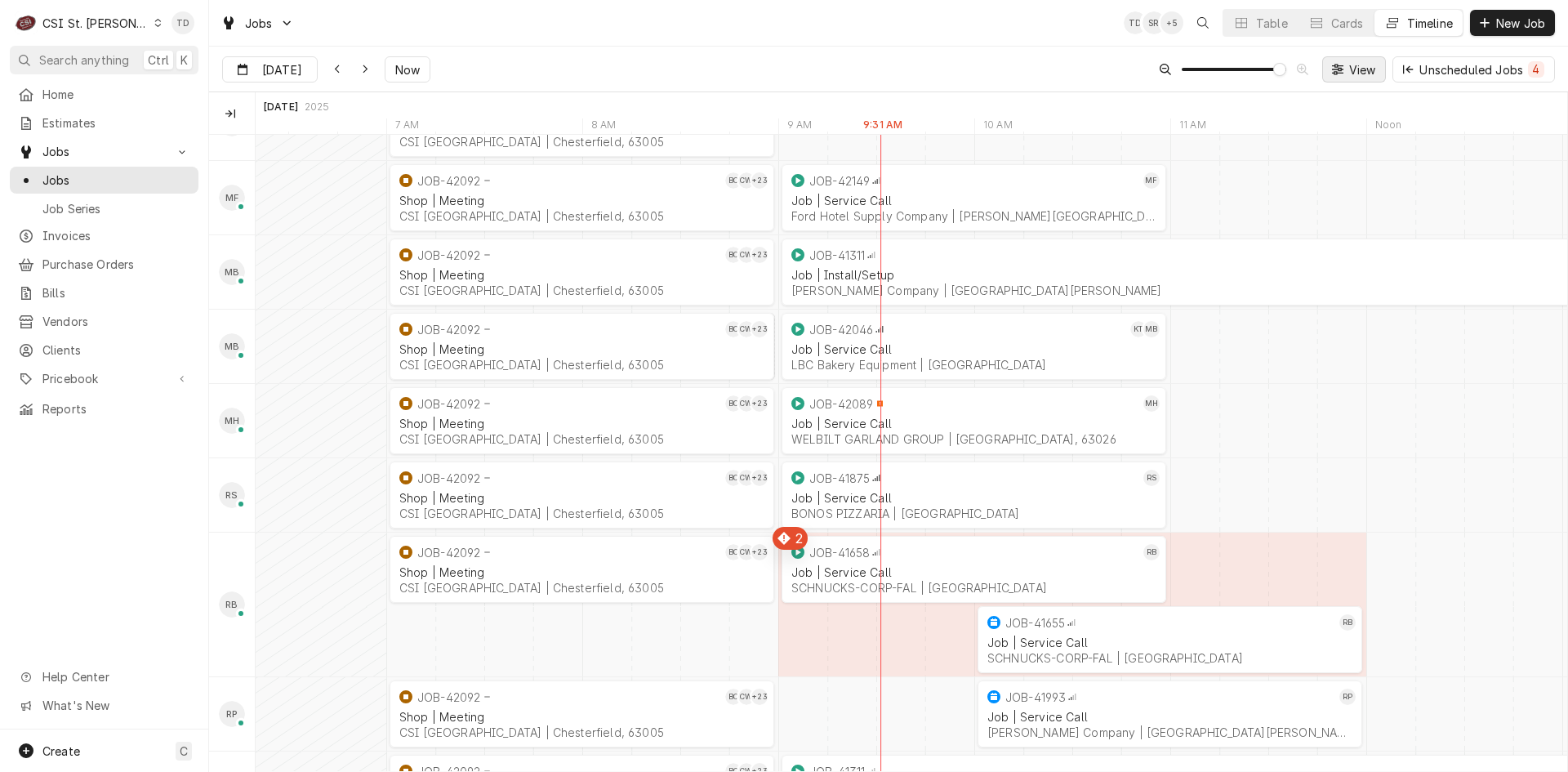
click at [1359, 68] on span "View" at bounding box center [1362, 70] width 34 height 17
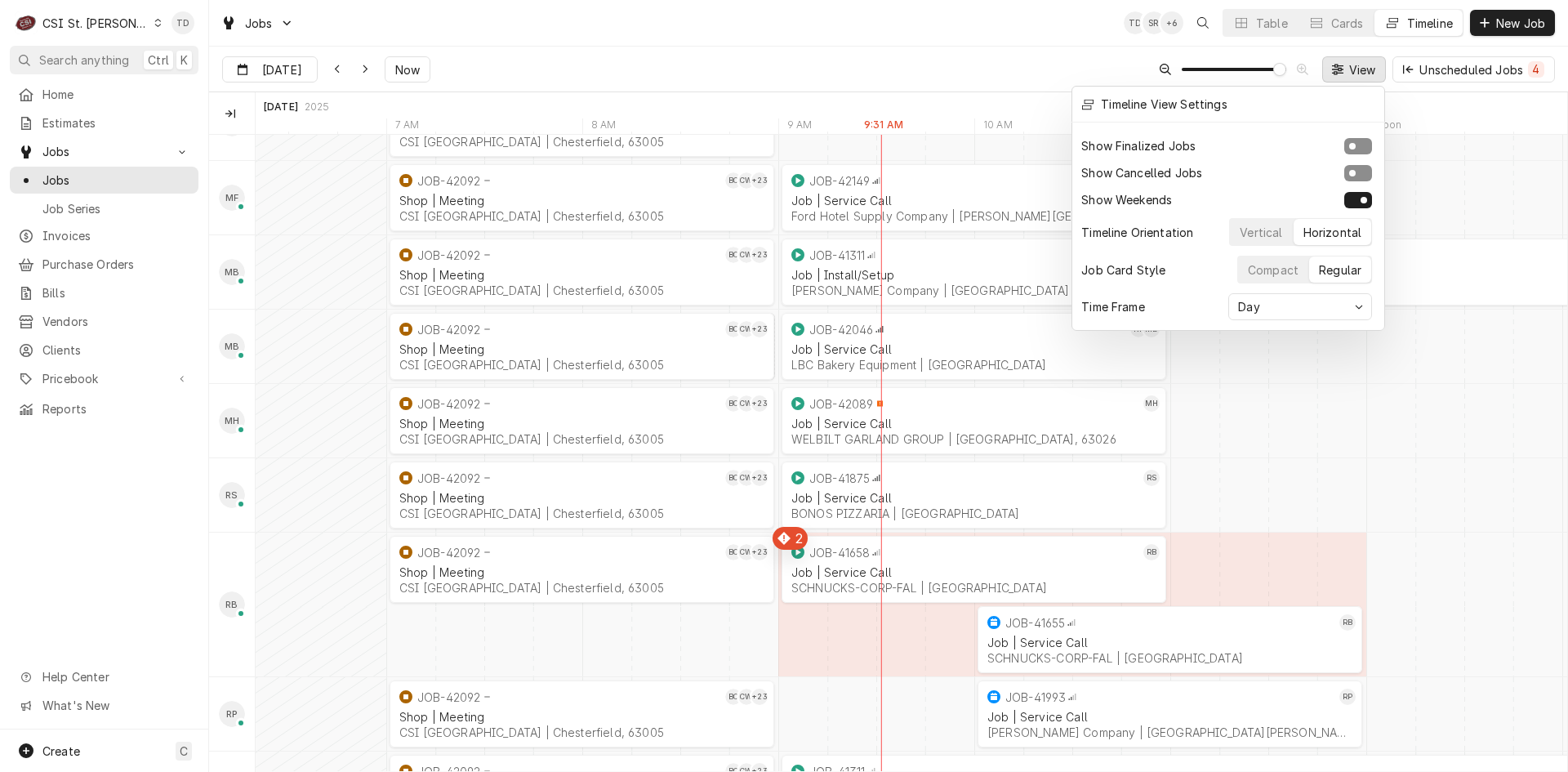
click at [1063, 67] on div at bounding box center [784, 386] width 1568 height 772
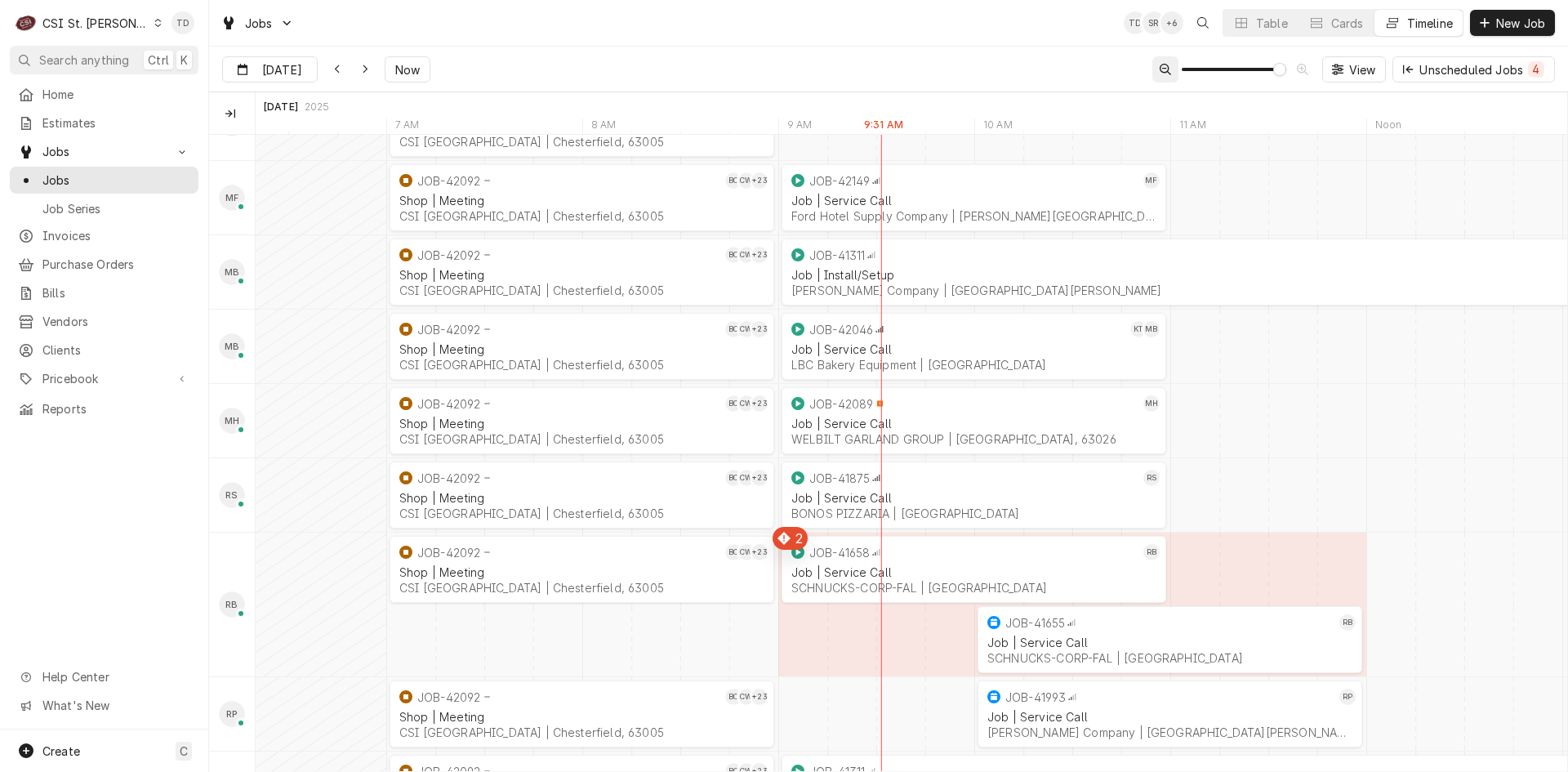
click at [1162, 71] on icon "Dynamic Content Wrapper" at bounding box center [1164, 69] width 11 height 11
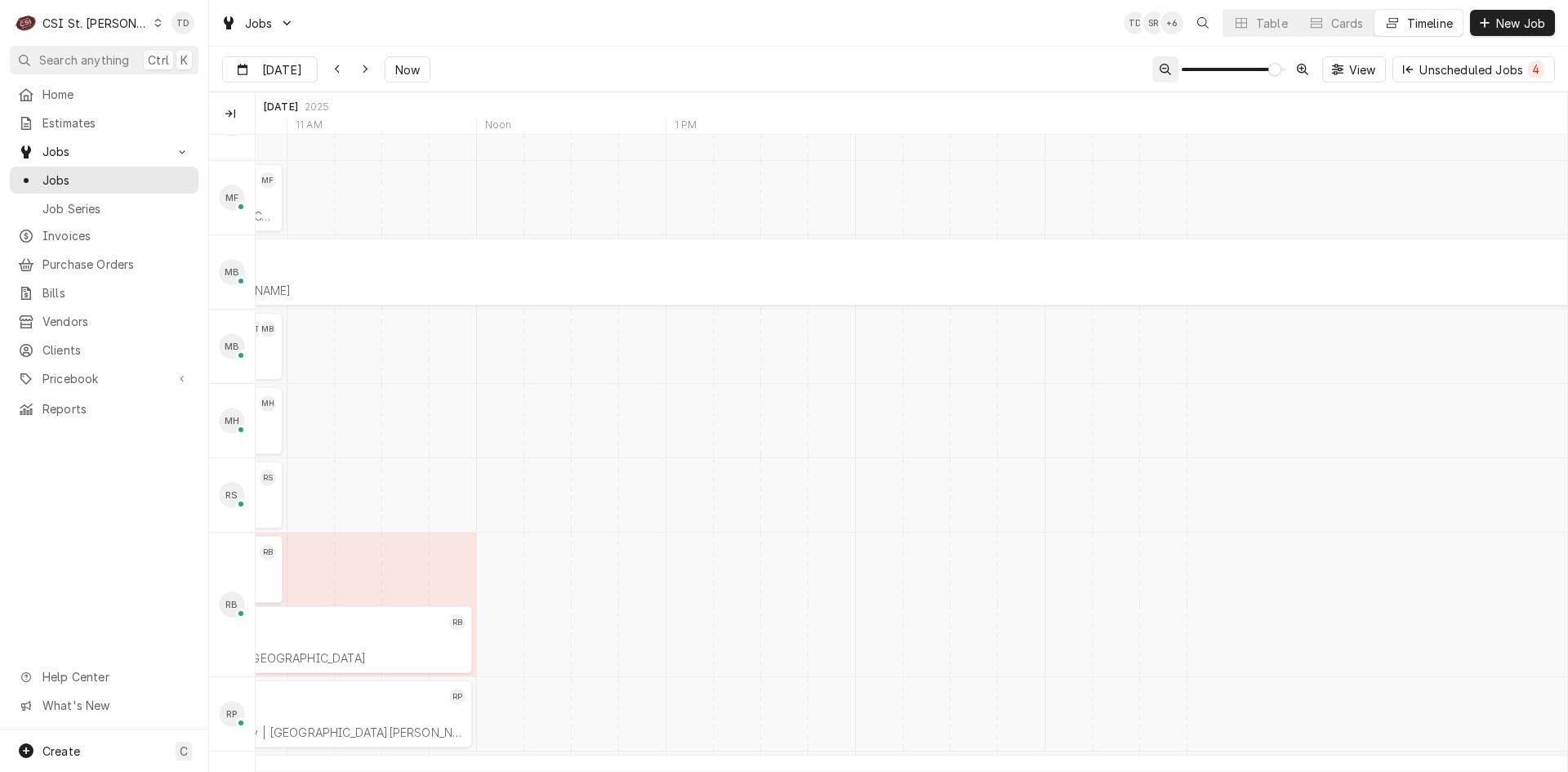
scroll to position [0, 24714]
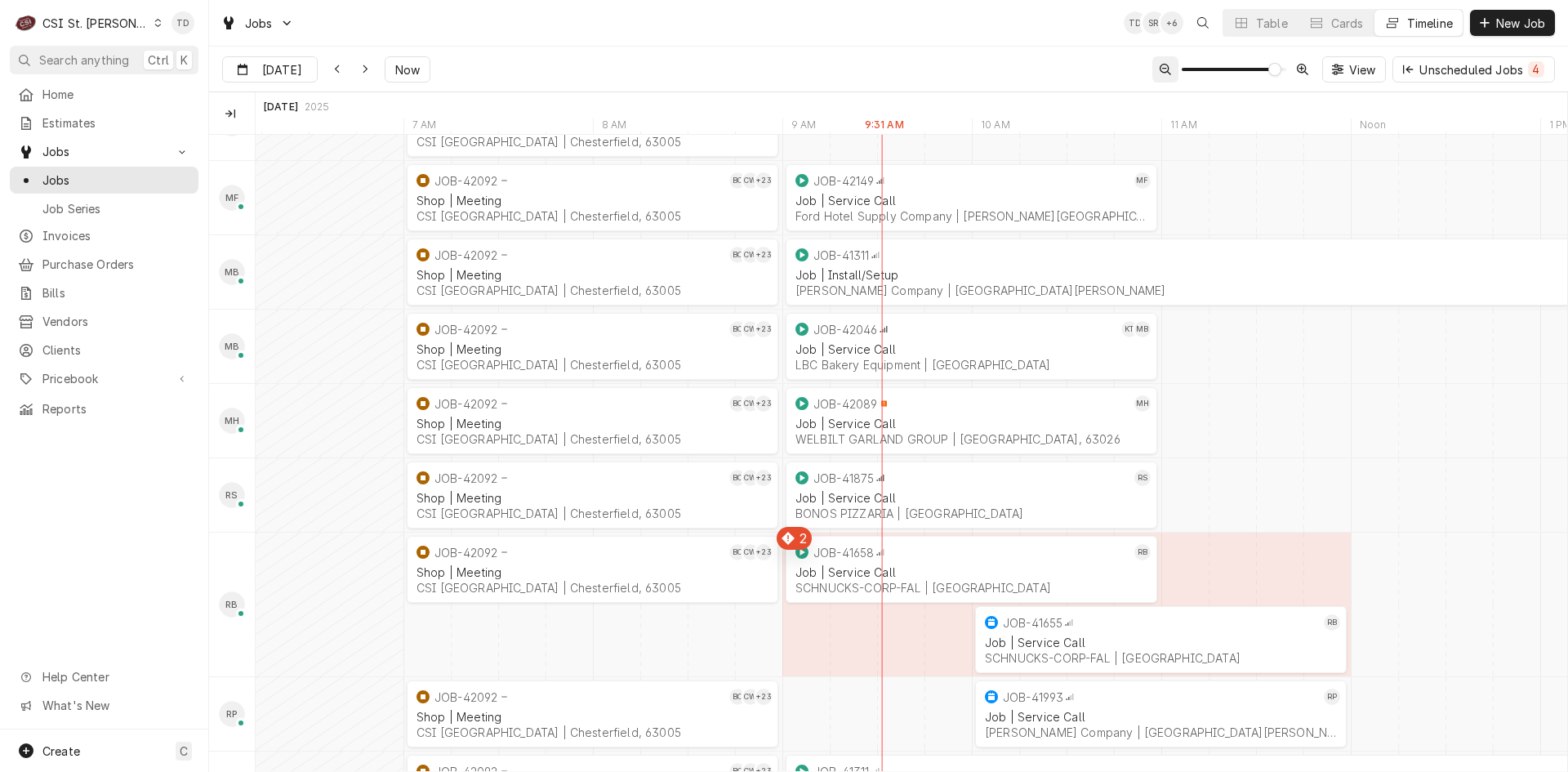
click at [1159, 69] on icon "Dynamic Content Wrapper" at bounding box center [1164, 69] width 11 height 11
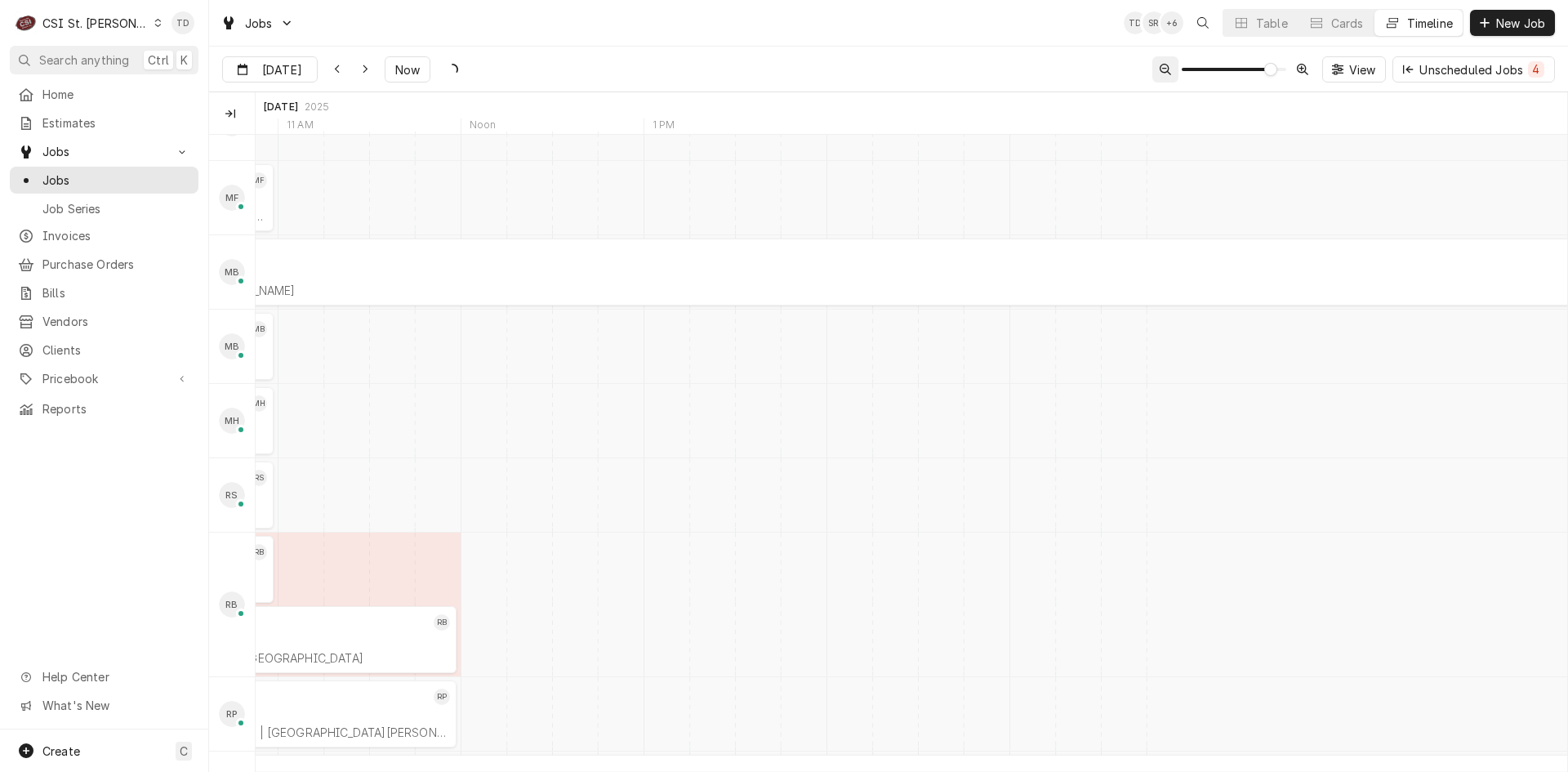
click at [1159, 69] on icon "Dynamic Content Wrapper" at bounding box center [1164, 69] width 11 height 11
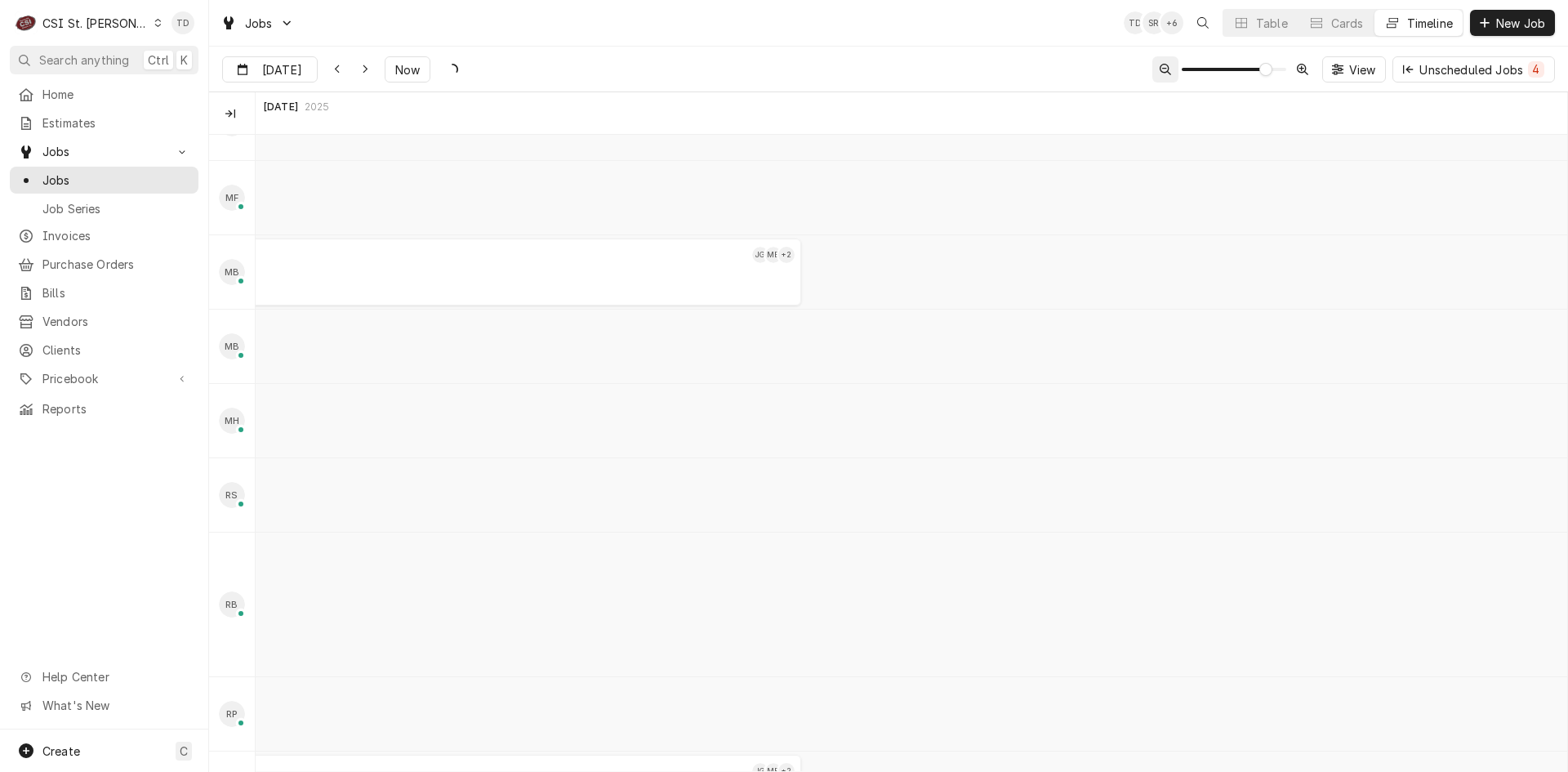
scroll to position [0, 22965]
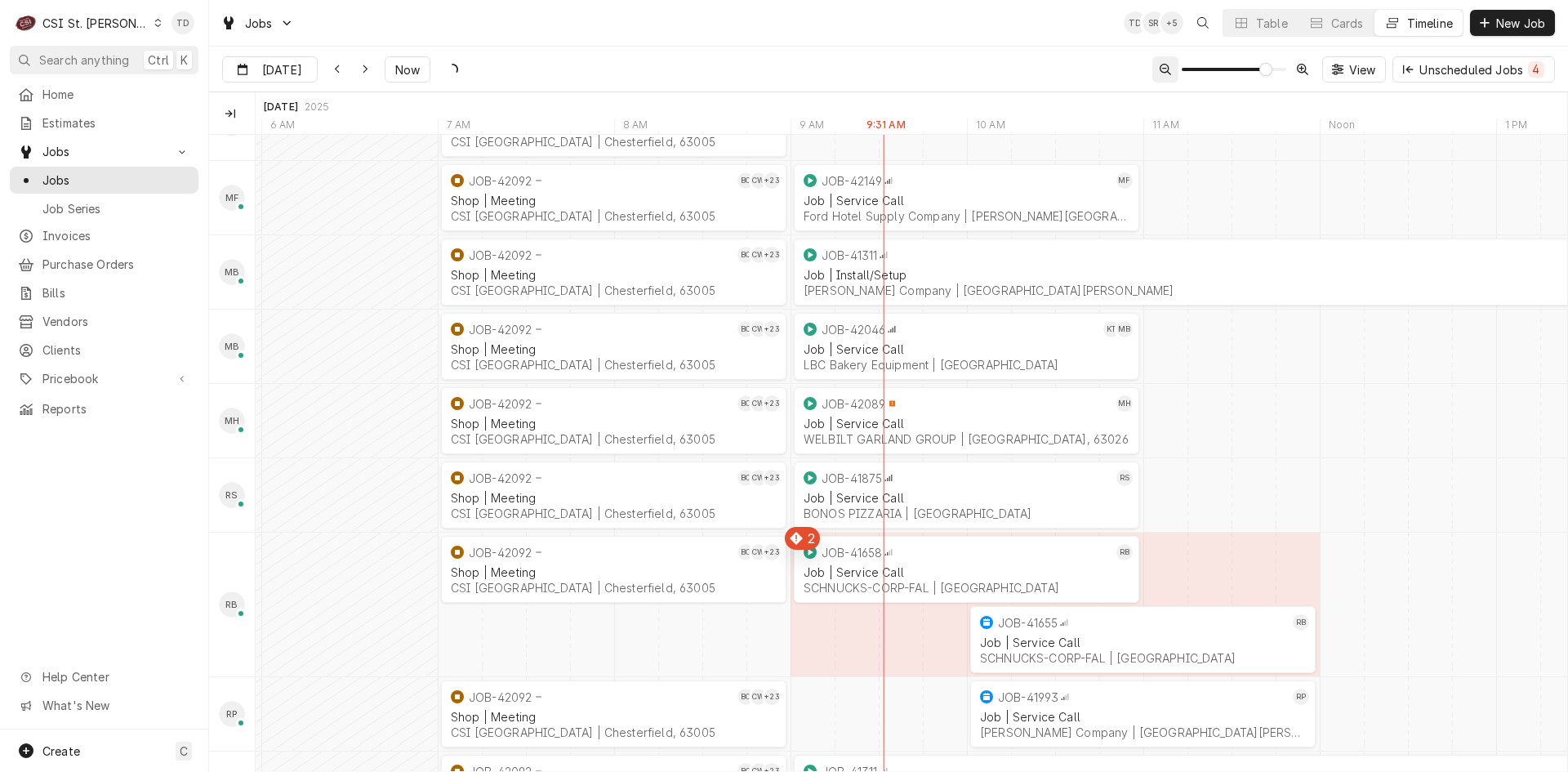
click at [1159, 69] on icon "Dynamic Content Wrapper" at bounding box center [1164, 69] width 11 height 11
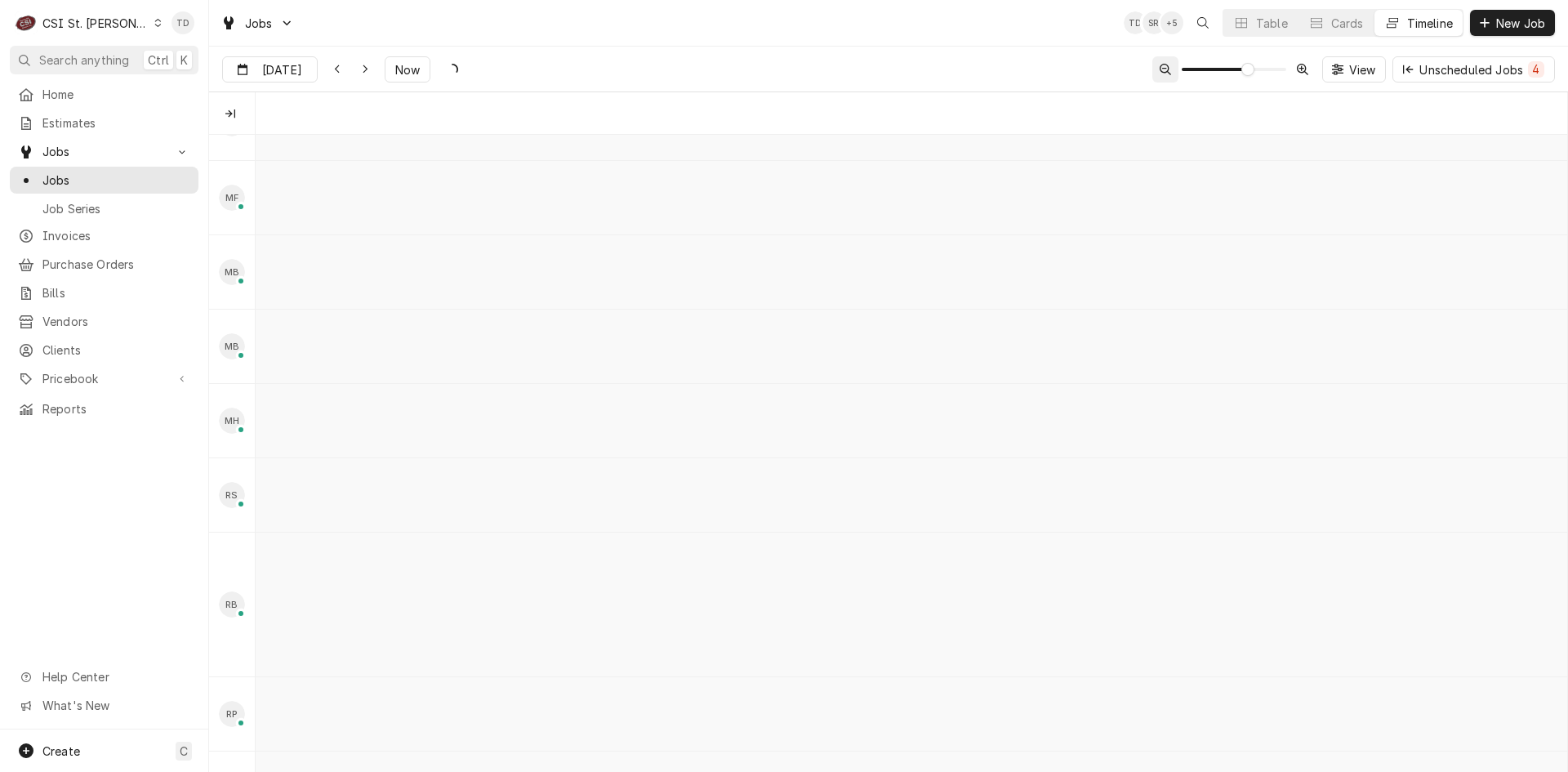
scroll to position [0, 19468]
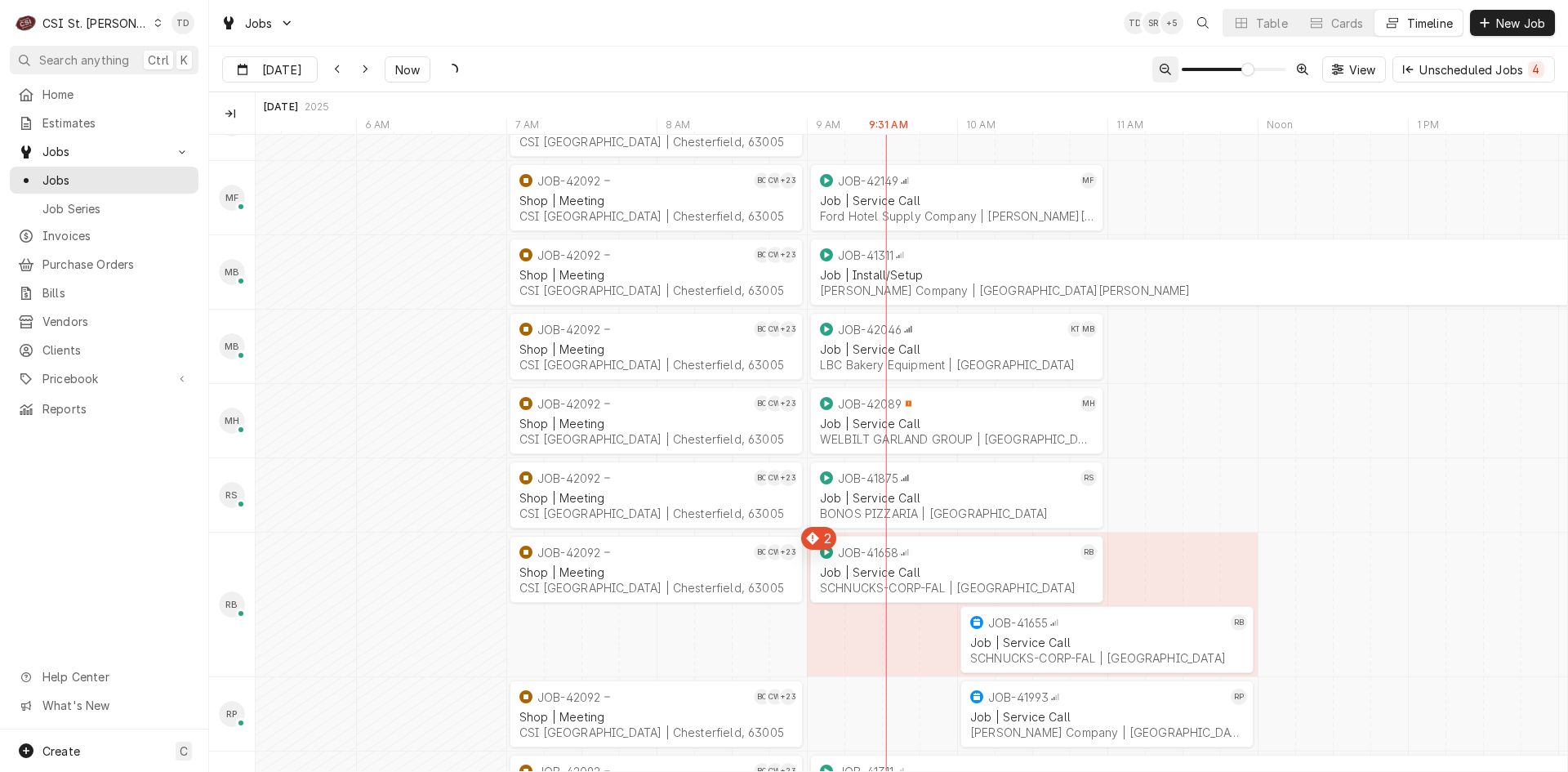
click at [1159, 69] on icon "Dynamic Content Wrapper" at bounding box center [1164, 69] width 11 height 11
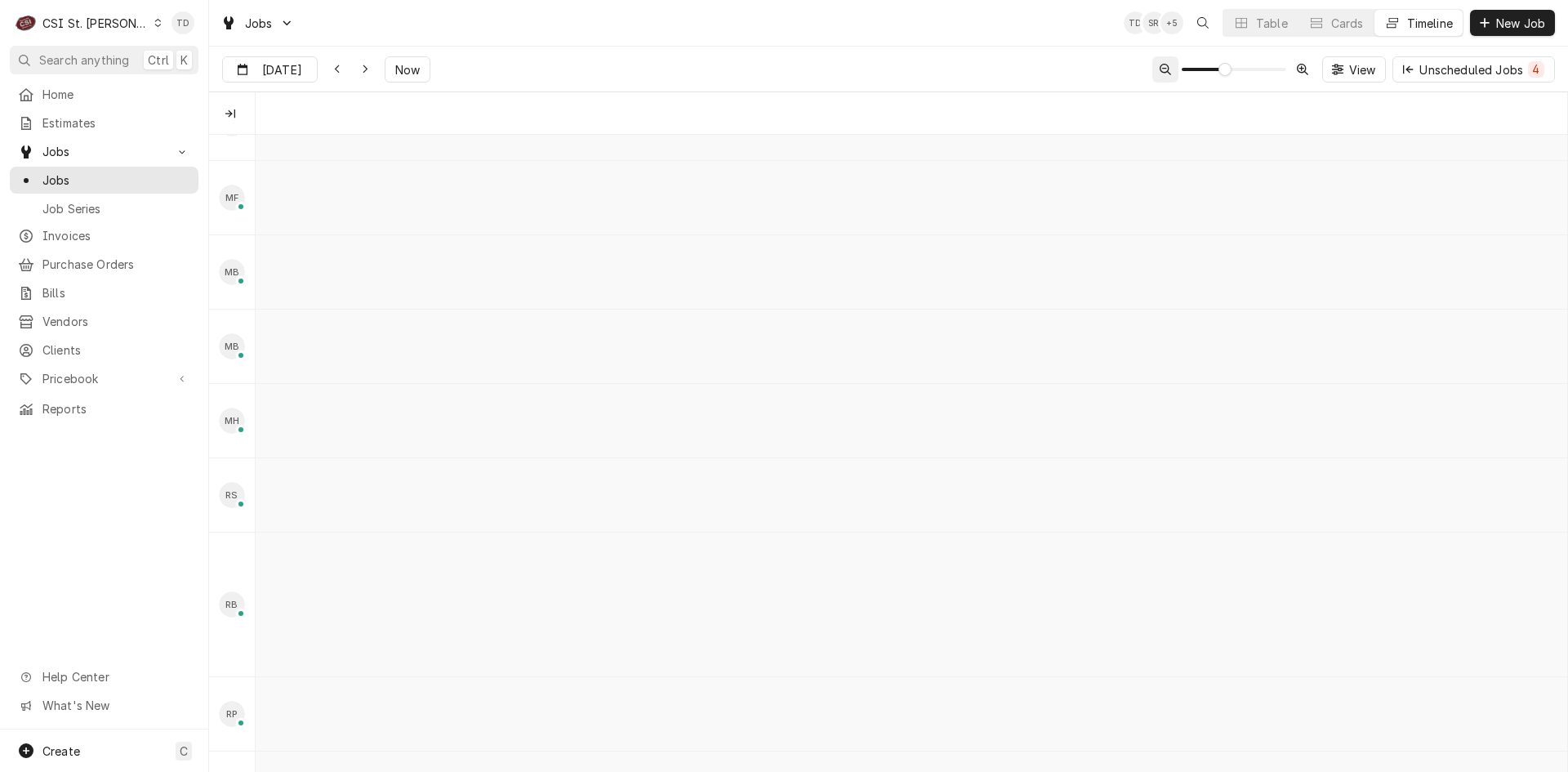
scroll to position [0, 15095]
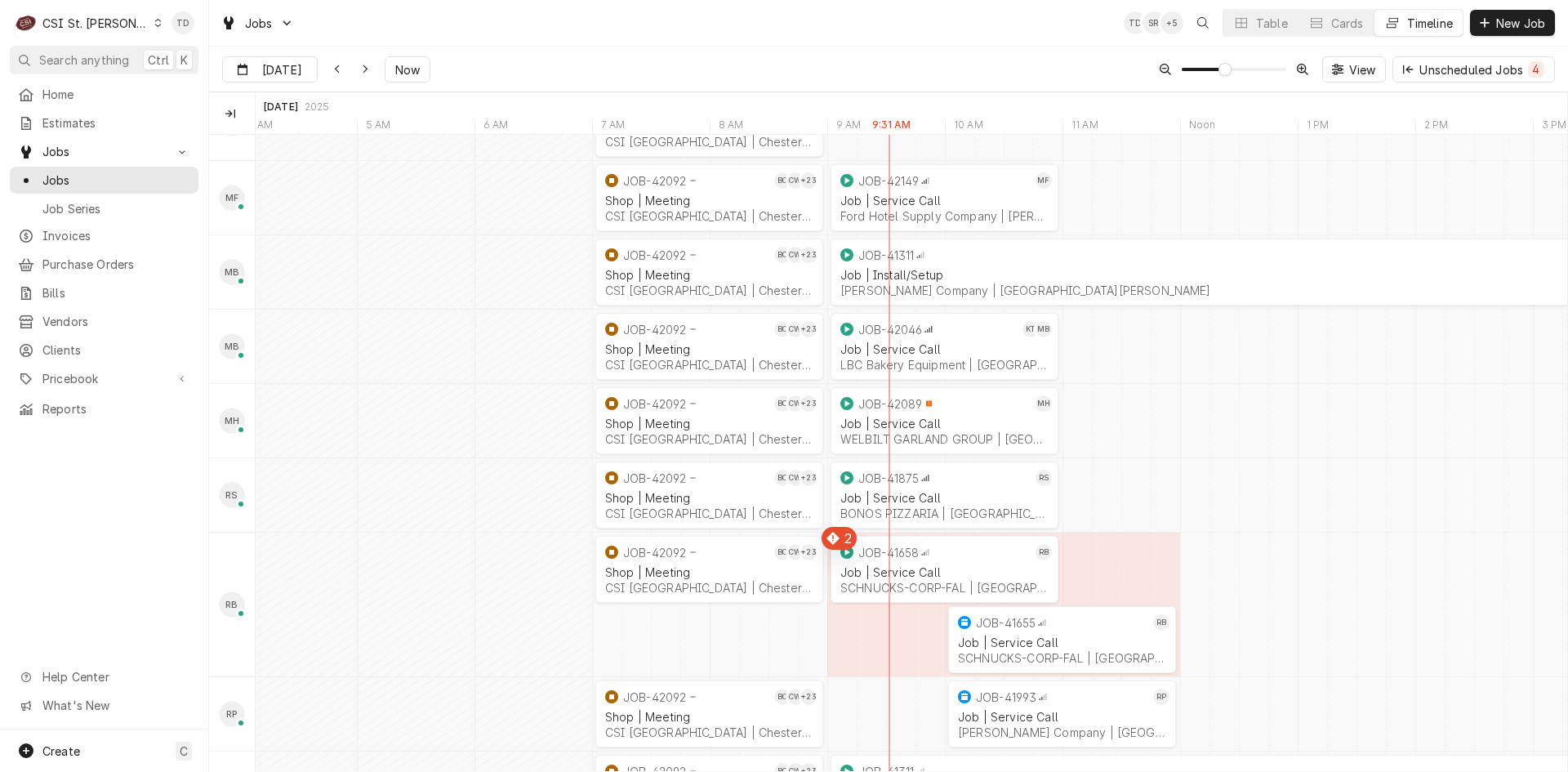
click at [244, 194] on div "Matt Flores's Avatar" at bounding box center [232, 197] width 26 height 26
click at [241, 213] on div "MF Matt Flores Working" at bounding box center [232, 197] width 46 height 73
click at [239, 201] on div "Matt Flores's Avatar" at bounding box center [232, 197] width 26 height 26
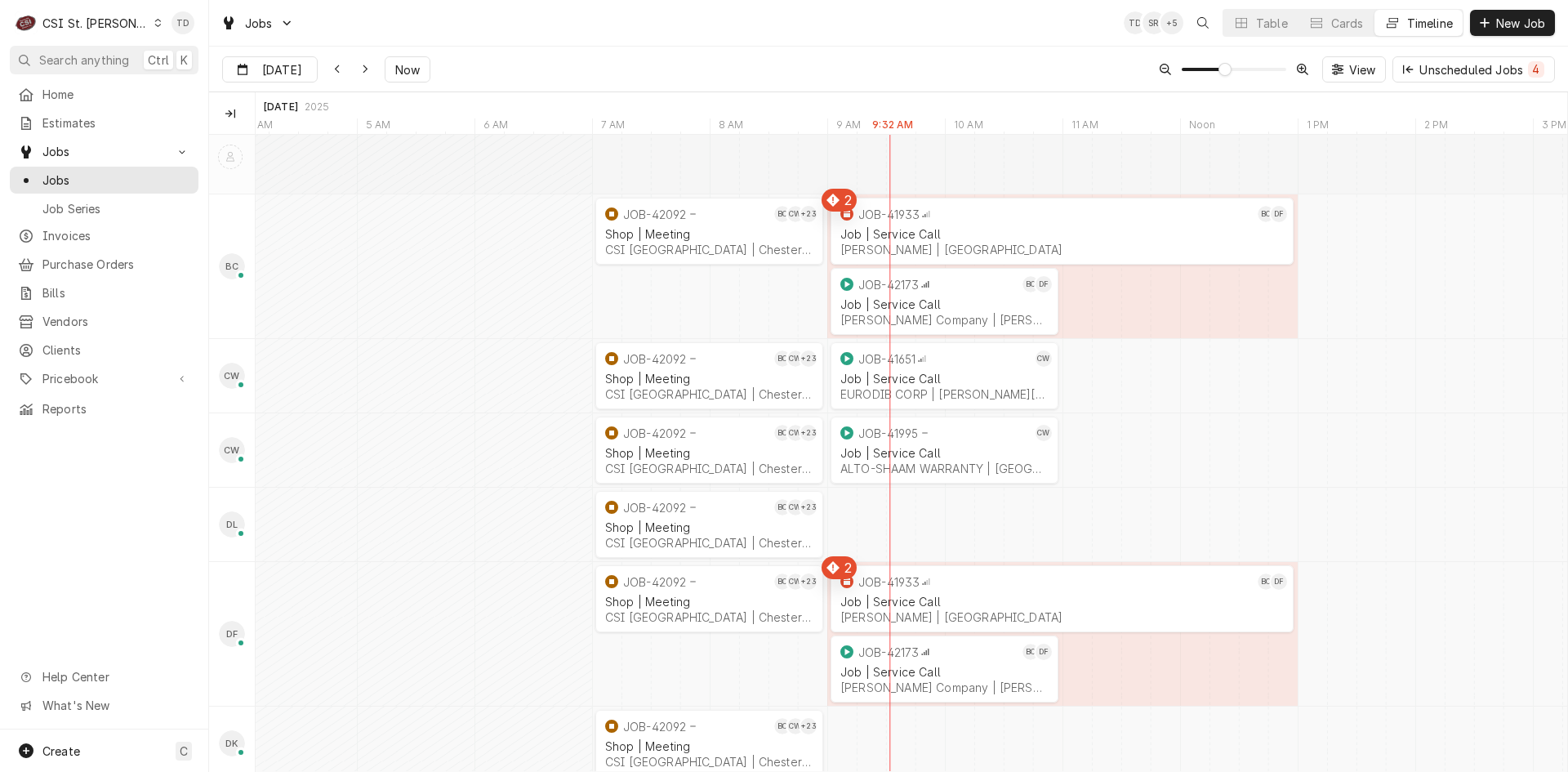
scroll to position [0, 0]
